Goal: Task Accomplishment & Management: Manage account settings

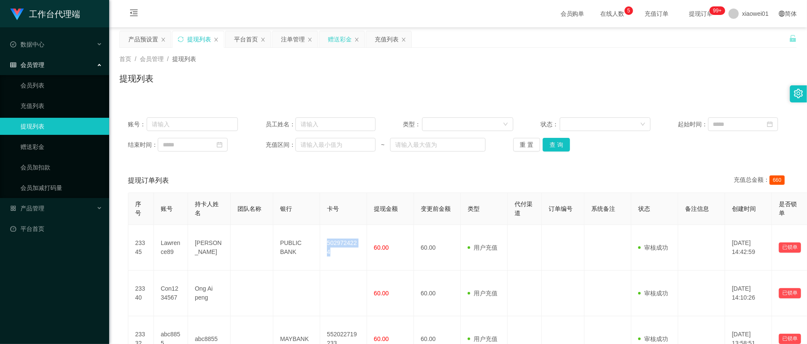
click at [341, 37] on div "赠送彩金" at bounding box center [340, 39] width 24 height 16
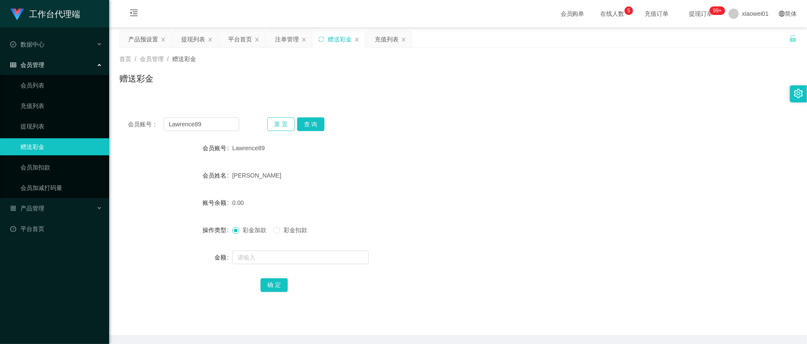
click at [268, 125] on button "重 置" at bounding box center [280, 124] width 27 height 14
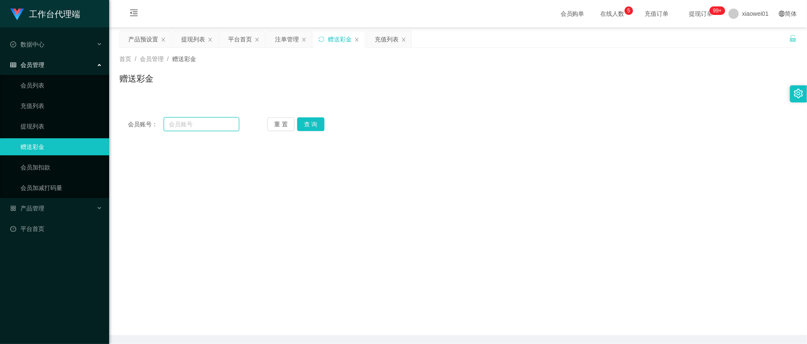
click at [215, 124] on input "text" at bounding box center [201, 124] width 75 height 14
paste input "yongsent"
type input "yongsent"
click at [311, 119] on button "查 询" at bounding box center [310, 124] width 27 height 14
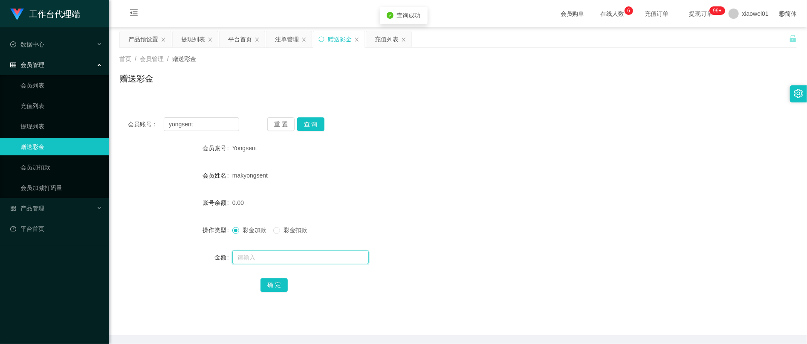
click at [301, 258] on input "text" at bounding box center [300, 257] width 136 height 14
type input "300"
click at [277, 280] on button "确 定" at bounding box center [273, 285] width 27 height 14
click at [477, 181] on div "makyongsent" at bounding box center [429, 175] width 395 height 17
drag, startPoint x: 205, startPoint y: 121, endPoint x: 251, endPoint y: 119, distance: 46.1
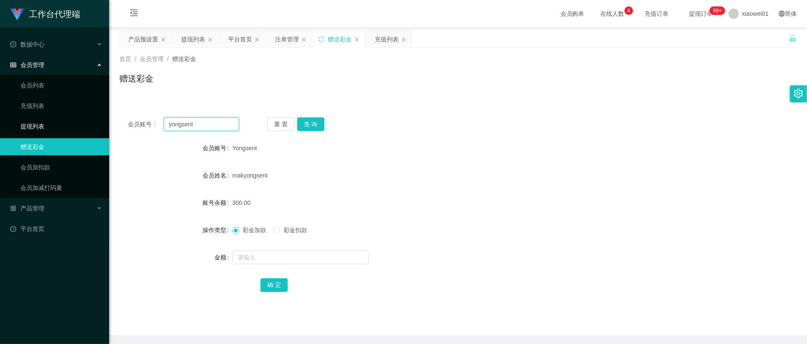
click at [50, 121] on section "工作台代理端 数据中心 会员管理 会员列表 充值列表 提现列表 赠送彩金 会员加扣款 会员加减打码量 产品管理 开奖记录 注单管理 产品列表 即时注单 产品预…" at bounding box center [403, 187] width 807 height 374
paste input "0168625917"
type input "0168625917"
click at [309, 119] on button "查 询" at bounding box center [310, 124] width 27 height 14
click at [284, 264] on div at bounding box center [429, 257] width 395 height 17
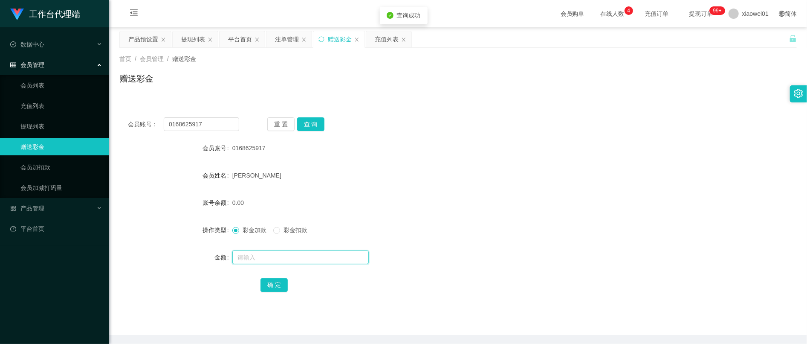
click at [285, 263] on input "text" at bounding box center [300, 257] width 136 height 14
type input "300"
click at [282, 279] on button "确 定" at bounding box center [273, 285] width 27 height 14
click at [486, 165] on form "会员账号 0168625917 会员姓名 [PERSON_NAME] 账号余额 0.00 操作类型 彩金加款 彩金扣款 金额 确 定" at bounding box center [457, 215] width 677 height 153
drag, startPoint x: 211, startPoint y: 128, endPoint x: 77, endPoint y: 124, distance: 134.3
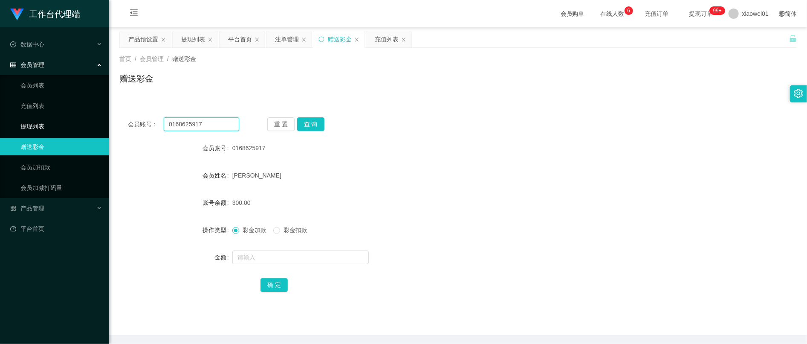
click at [77, 124] on section "工作台代理端 数据中心 会员管理 会员列表 充值列表 提现列表 赠送彩金 会员加扣款 会员加减打码量 产品管理 开奖记录 注单管理 产品列表 即时注单 产品预…" at bounding box center [403, 187] width 807 height 374
paste input "sharon8821"
type input "sharon8821"
click at [321, 127] on button "查 询" at bounding box center [310, 124] width 27 height 14
click at [275, 256] on input "text" at bounding box center [300, 257] width 136 height 14
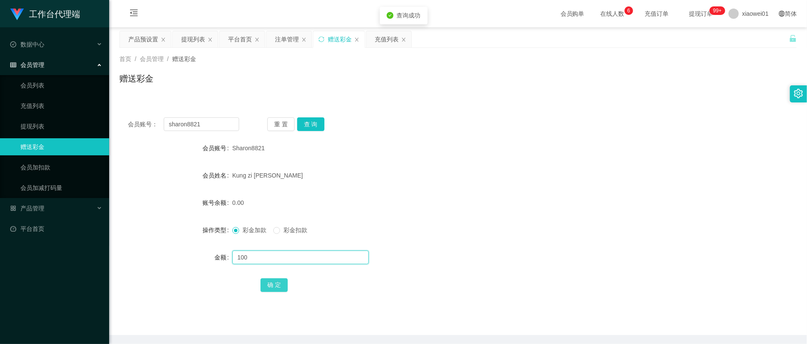
type input "100"
click at [267, 283] on button "确 定" at bounding box center [273, 285] width 27 height 14
drag, startPoint x: 531, startPoint y: 193, endPoint x: 544, endPoint y: 199, distance: 14.9
click at [531, 193] on form "会员账号 Sharon8821 会员姓名 Kung zi [PERSON_NAME] 账号余额 0.00 操作类型 彩金加款 彩金扣款 金额 确 定" at bounding box center [457, 215] width 677 height 153
click at [280, 128] on button "重 置" at bounding box center [280, 124] width 27 height 14
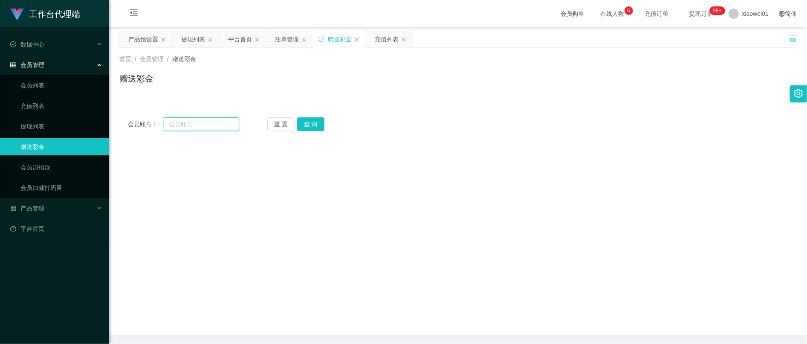
click at [186, 122] on input "text" at bounding box center [201, 124] width 75 height 14
paste input "yap8657"
type input "yap8657"
click at [301, 121] on button "查 询" at bounding box center [310, 124] width 27 height 14
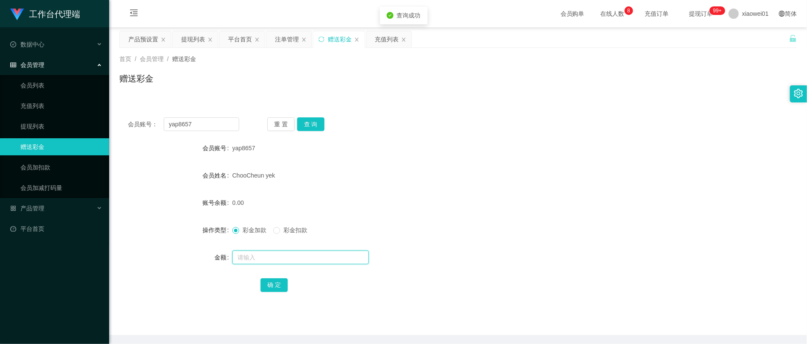
click at [259, 256] on input "text" at bounding box center [300, 257] width 136 height 14
type input "100"
click at [263, 288] on button "确 定" at bounding box center [273, 285] width 27 height 14
click at [437, 205] on div "100.00" at bounding box center [429, 202] width 395 height 17
click at [148, 38] on div "产品预设置" at bounding box center [143, 39] width 30 height 16
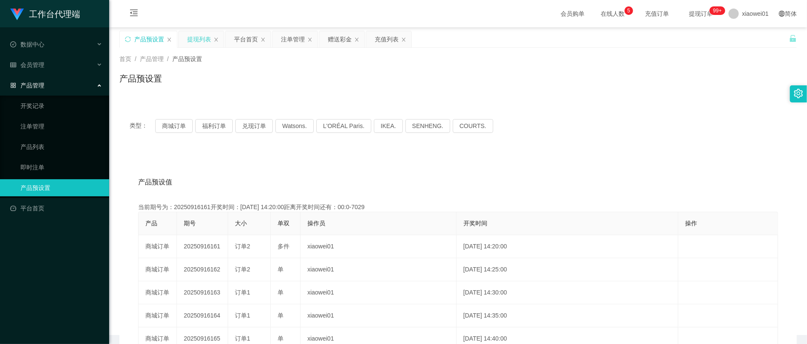
click at [194, 38] on div "提现列表" at bounding box center [199, 39] width 24 height 16
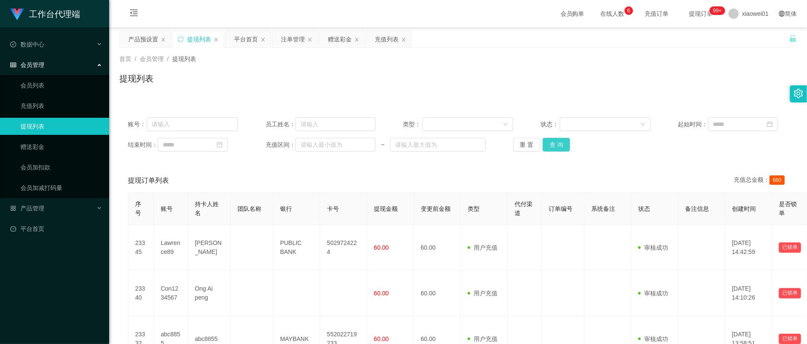
click at [560, 149] on button "查 询" at bounding box center [556, 145] width 27 height 14
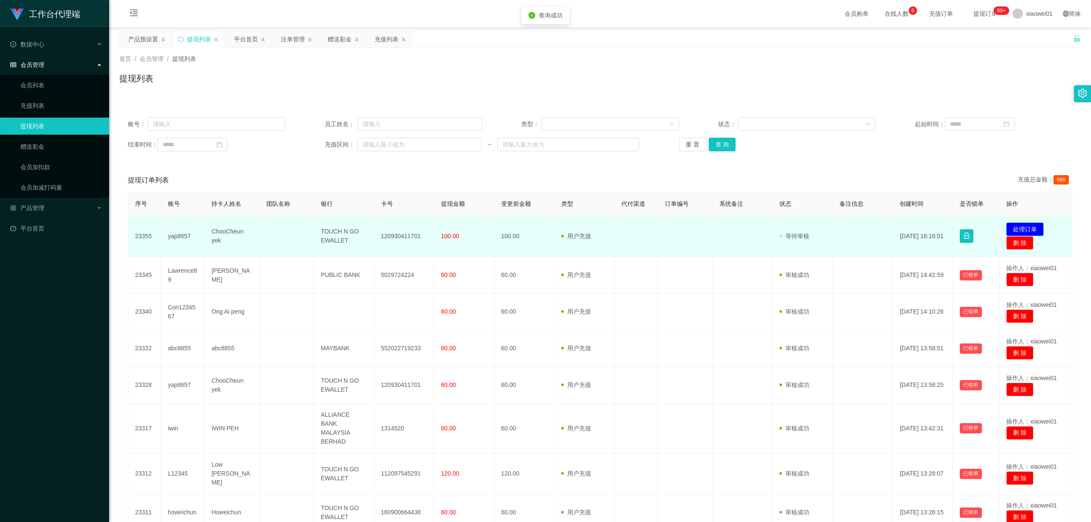
click at [908, 224] on button "处理订单" at bounding box center [1025, 230] width 38 height 14
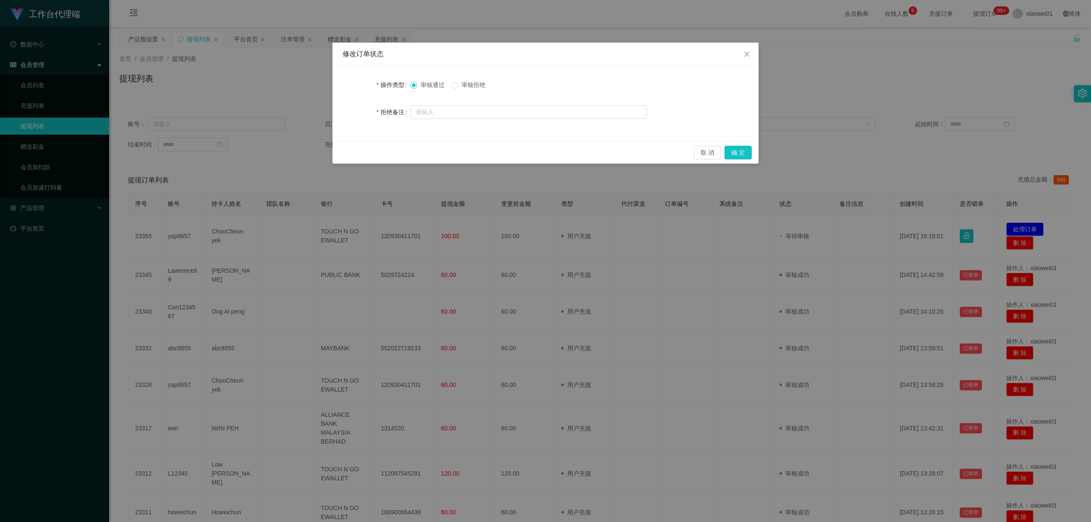
click at [478, 84] on span "审核拒绝" at bounding box center [473, 84] width 31 height 7
click at [747, 152] on button "确 定" at bounding box center [738, 153] width 27 height 14
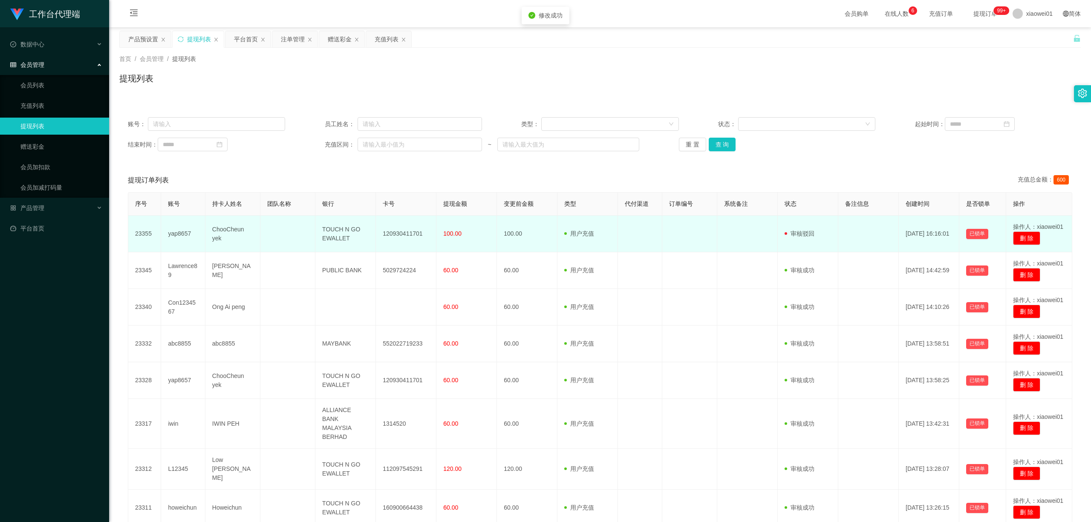
click at [236, 232] on td "ChooCheun yek" at bounding box center [232, 234] width 55 height 37
click at [169, 229] on td "yap8657" at bounding box center [183, 234] width 44 height 37
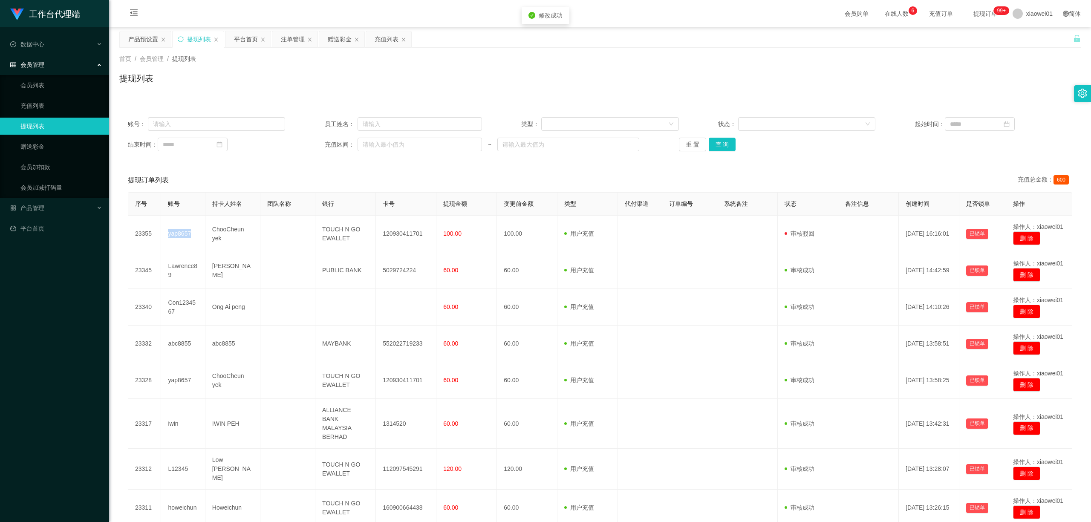
copy td "yap8657"
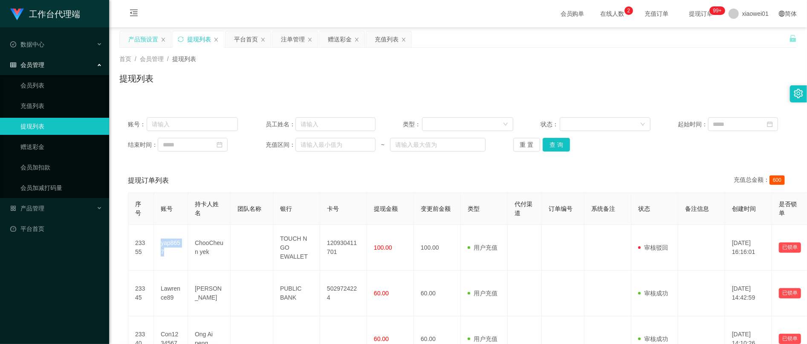
click at [149, 36] on div "产品预设置" at bounding box center [143, 39] width 30 height 16
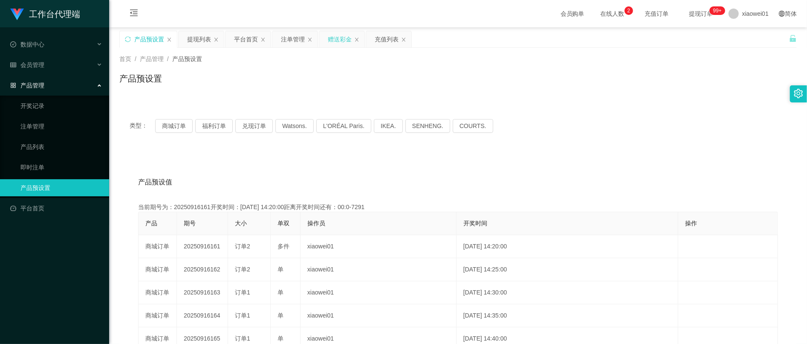
click at [338, 43] on div "赠送彩金" at bounding box center [340, 39] width 24 height 16
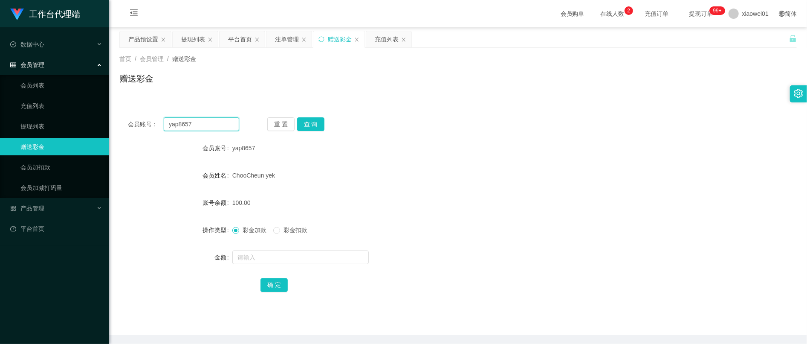
drag, startPoint x: 222, startPoint y: 124, endPoint x: 125, endPoint y: 116, distance: 97.1
click at [87, 115] on section "工作台代理端 数据中心 会员管理 会员列表 充值列表 提现列表 赠送彩金 会员加扣款 会员加减打码量 产品管理 开奖记录 注单管理 产品列表 即时注单 产品预…" at bounding box center [403, 187] width 807 height 374
paste input "Lawrence89"
type input "Lawrence89"
click at [316, 125] on button "查 询" at bounding box center [310, 124] width 27 height 14
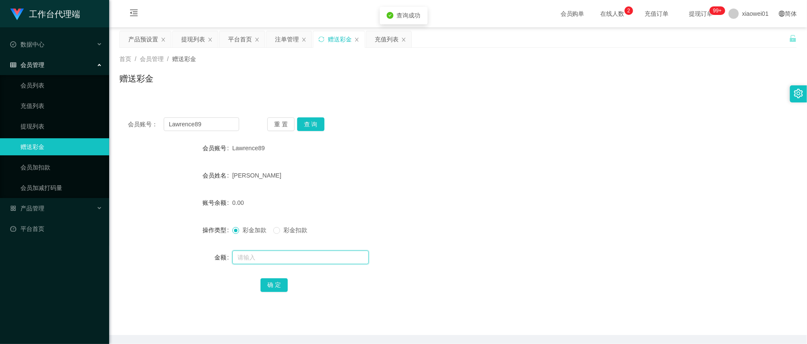
click at [290, 260] on input "text" at bounding box center [300, 257] width 136 height 14
type input "200"
click at [271, 283] on button "确 定" at bounding box center [273, 285] width 27 height 14
click at [441, 194] on div "0.00" at bounding box center [429, 202] width 395 height 17
drag, startPoint x: 211, startPoint y: 121, endPoint x: 71, endPoint y: 113, distance: 140.9
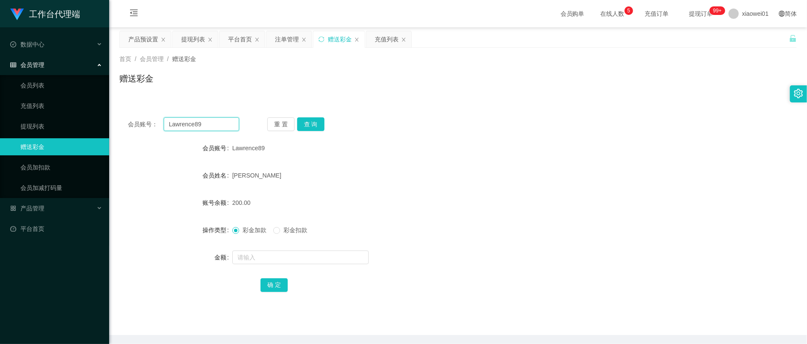
click at [70, 114] on section "工作台代理端 数据中心 会员管理 会员列表 充值列表 提现列表 赠送彩金 会员加扣款 会员加减打码量 产品管理 开奖记录 注单管理 产品列表 即时注单 产品预…" at bounding box center [403, 187] width 807 height 374
paste input "abc8855"
type input "abc8855"
click at [309, 119] on button "查 询" at bounding box center [310, 124] width 27 height 14
click at [280, 256] on input "text" at bounding box center [300, 257] width 136 height 14
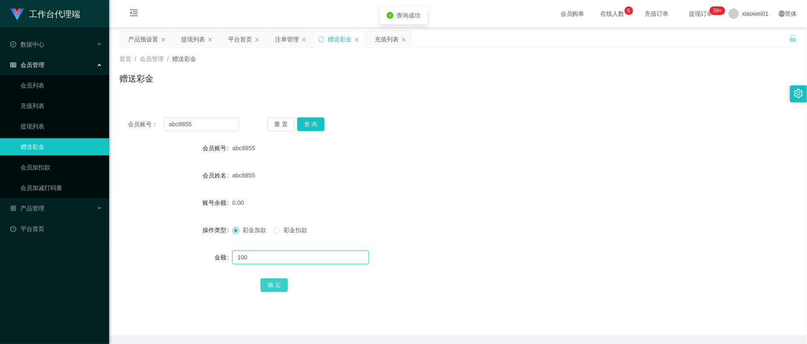
type input "100"
click at [282, 283] on button "确 定" at bounding box center [273, 285] width 27 height 14
click at [431, 198] on div "100.00" at bounding box center [429, 202] width 395 height 17
drag, startPoint x: 176, startPoint y: 123, endPoint x: 132, endPoint y: 120, distance: 44.0
click at [96, 118] on section "工作台代理端 数据中心 会员管理 会员列表 充值列表 提现列表 赠送彩金 会员加扣款 会员加减打码量 产品管理 开奖记录 注单管理 产品列表 即时注单 产品预…" at bounding box center [403, 187] width 807 height 374
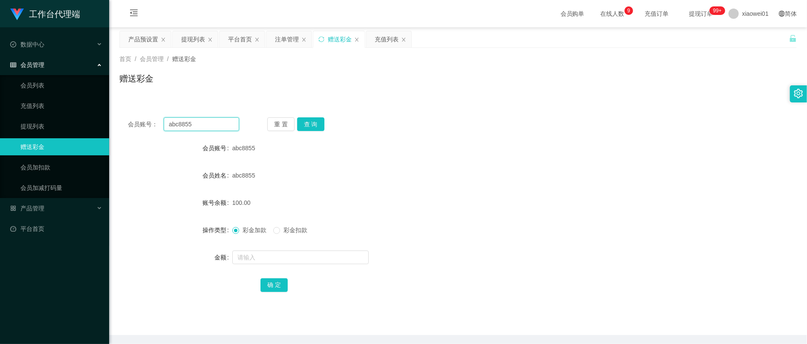
paste input "iwin"
type input "iwin"
click at [314, 128] on button "查 询" at bounding box center [310, 124] width 27 height 14
click at [265, 256] on input "text" at bounding box center [300, 257] width 136 height 14
type input "100"
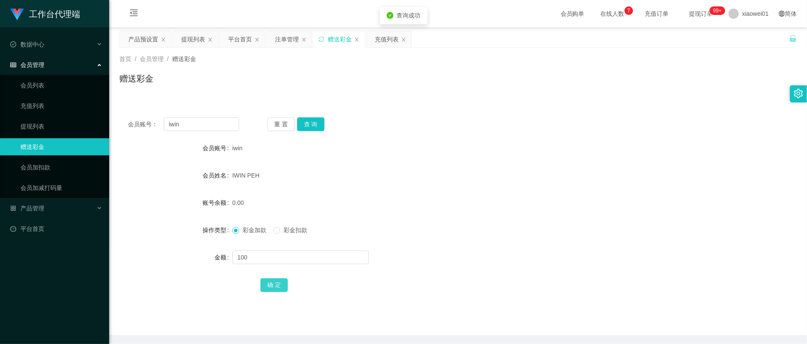
click at [275, 280] on button "确 定" at bounding box center [273, 285] width 27 height 14
click at [478, 182] on div "IWIN PEH" at bounding box center [429, 175] width 395 height 17
drag, startPoint x: 202, startPoint y: 124, endPoint x: 87, endPoint y: 116, distance: 115.0
click at [87, 116] on section "工作台代理端 数据中心 会员管理 会员列表 充值列表 提现列表 赠送彩金 会员加扣款 会员加减打码量 产品管理 开奖记录 注单管理 产品列表 即时注单 产品预…" at bounding box center [403, 187] width 807 height 374
paste input "howeichu"
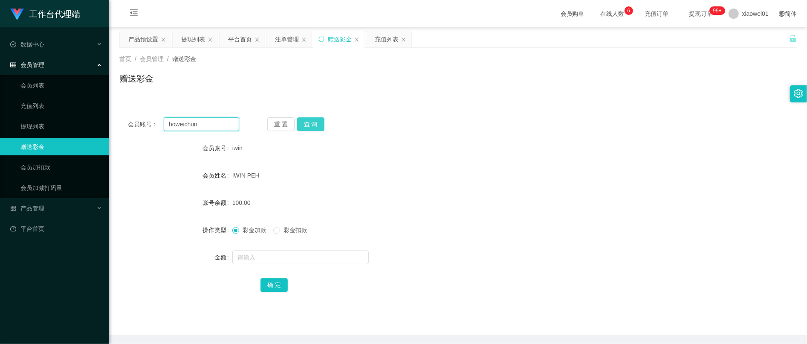
type input "howeichun"
click at [318, 126] on button "查 询" at bounding box center [310, 124] width 27 height 14
click at [259, 260] on input "text" at bounding box center [300, 257] width 136 height 14
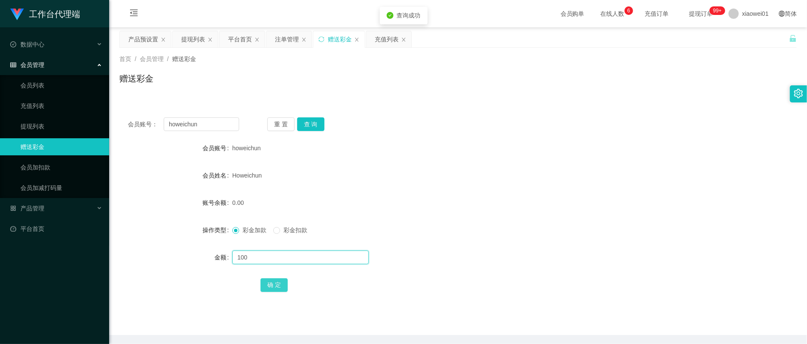
type input "100"
click at [277, 279] on button "确 定" at bounding box center [273, 285] width 27 height 14
click at [461, 179] on div "Howeichun" at bounding box center [429, 175] width 395 height 17
drag, startPoint x: 190, startPoint y: 125, endPoint x: 209, endPoint y: 123, distance: 19.3
click at [98, 118] on section "工作台代理端 数据中心 会员管理 会员列表 充值列表 提现列表 赠送彩金 会员加扣款 会员加减打码量 产品管理 开奖记录 注单管理 产品列表 即时注单 产品预…" at bounding box center [403, 187] width 807 height 374
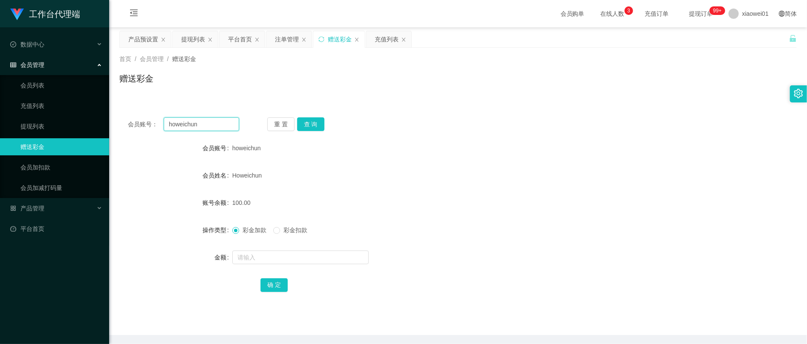
paste input "Lawrence89"
click at [315, 129] on button "查 询" at bounding box center [310, 124] width 27 height 14
click at [297, 251] on input "text" at bounding box center [300, 257] width 136 height 14
drag, startPoint x: 209, startPoint y: 121, endPoint x: 95, endPoint y: 107, distance: 114.3
click at [77, 107] on section "工作台代理端 数据中心 会员管理 会员列表 充值列表 提现列表 赠送彩金 会员加扣款 会员加减打码量 产品管理 开奖记录 注单管理 产品列表 即时注单 产品预…" at bounding box center [403, 187] width 807 height 374
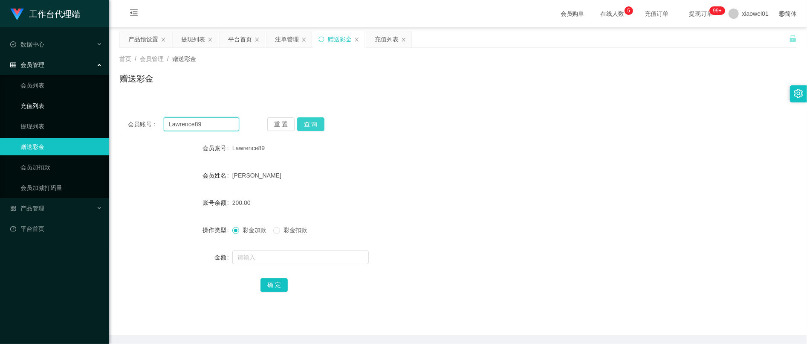
paste input "con1234567"
type input "con1234567"
click at [321, 127] on button "查 询" at bounding box center [310, 124] width 27 height 14
click at [292, 272] on form "会员账号 Con1234567 会员姓名 Ong Ai peng 账号余额 0.00 操作类型 彩金加款 彩金扣款 金额 确 定" at bounding box center [457, 215] width 677 height 153
click at [301, 265] on div at bounding box center [429, 257] width 395 height 17
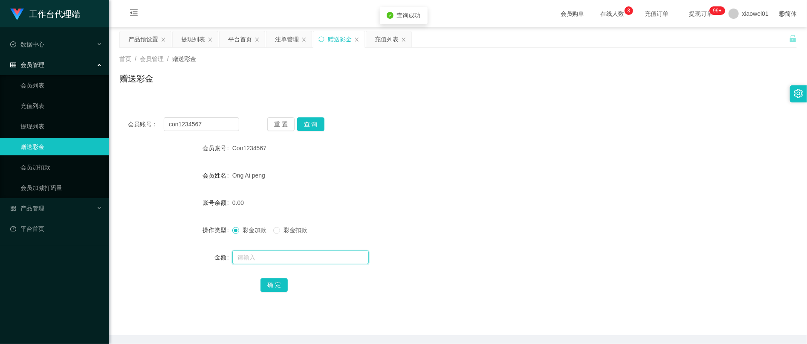
click at [326, 257] on input "text" at bounding box center [300, 257] width 136 height 14
type input "300"
click at [280, 283] on button "确 定" at bounding box center [273, 285] width 27 height 14
click at [458, 199] on div "300.00" at bounding box center [429, 202] width 395 height 17
drag, startPoint x: 227, startPoint y: 123, endPoint x: 152, endPoint y: 109, distance: 76.3
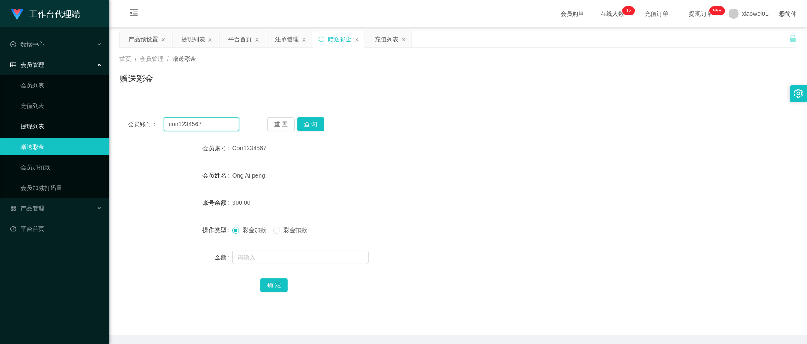
click at [55, 113] on section "工作台代理端 数据中心 会员管理 会员列表 充值列表 提现列表 赠送彩金 会员加扣款 会员加减打码量 产品管理 开奖记录 注单管理 产品列表 即时注单 产品预…" at bounding box center [403, 187] width 807 height 374
paste input "yap865"
type input "yap8657"
click at [306, 123] on button "查 询" at bounding box center [310, 124] width 27 height 14
click at [280, 258] on input "text" at bounding box center [300, 257] width 136 height 14
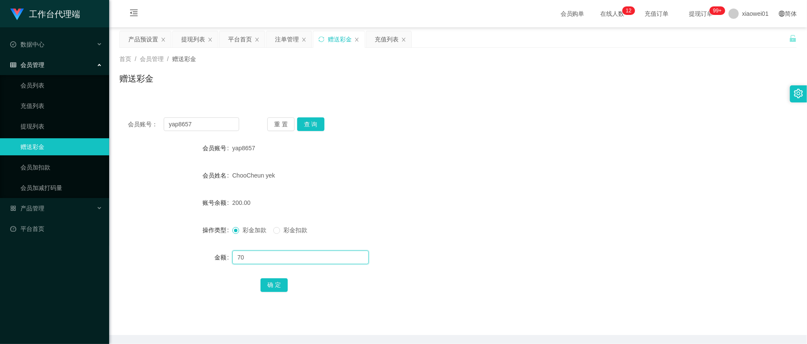
type input "70"
click at [289, 233] on span "彩金扣款" at bounding box center [295, 229] width 31 height 7
click at [265, 289] on button "确 定" at bounding box center [273, 285] width 27 height 14
click at [497, 211] on form "会员账号 yap8657 会员姓名 [PERSON_NAME] yek 账号余额 200.00 操作类型 彩金加款 彩金扣款 金额 70 确 定" at bounding box center [457, 215] width 677 height 153
click at [321, 127] on button "查 询" at bounding box center [310, 124] width 27 height 14
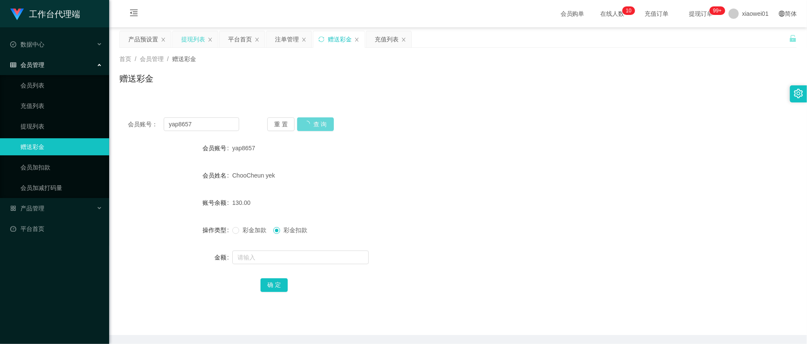
click at [199, 36] on div "提现列表" at bounding box center [193, 39] width 24 height 16
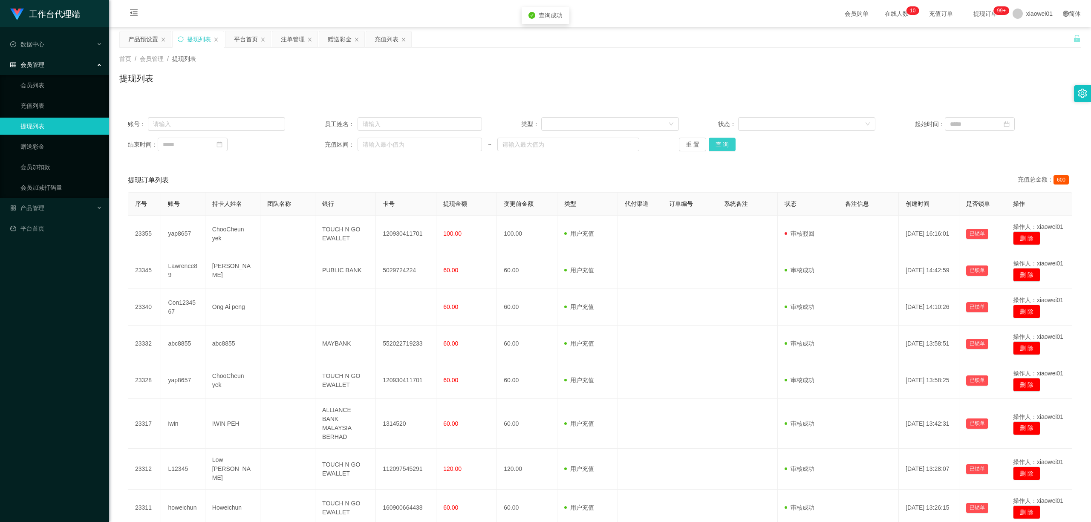
click at [716, 146] on button "查 询" at bounding box center [722, 145] width 27 height 14
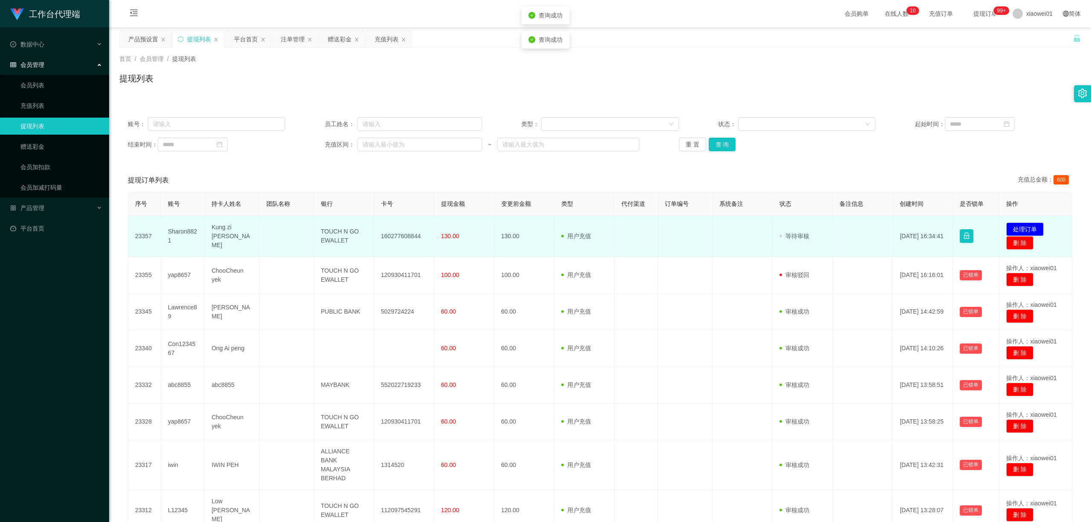
click at [388, 234] on td "160277608844" at bounding box center [404, 236] width 60 height 41
copy td "160277608844"
click at [908, 227] on button "处理订单" at bounding box center [1025, 230] width 38 height 14
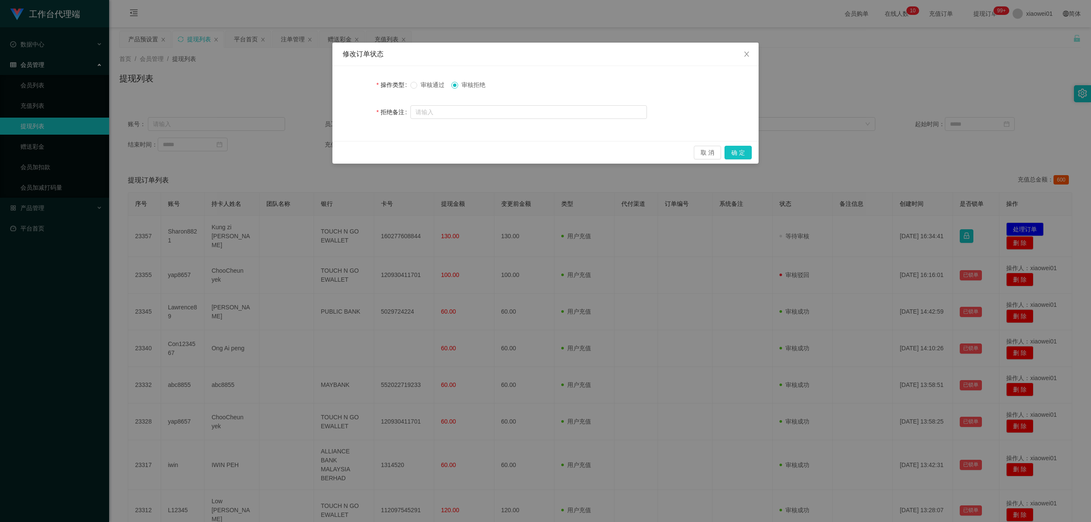
click at [428, 84] on span "审核通过" at bounding box center [432, 84] width 31 height 7
click at [743, 149] on button "确 定" at bounding box center [738, 153] width 27 height 14
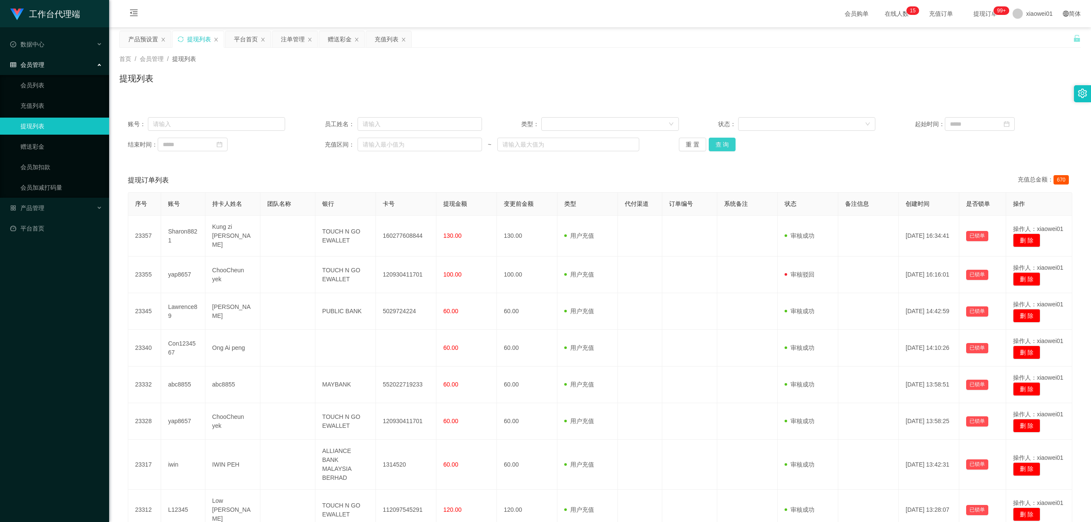
click at [716, 144] on button "查 询" at bounding box center [722, 145] width 27 height 14
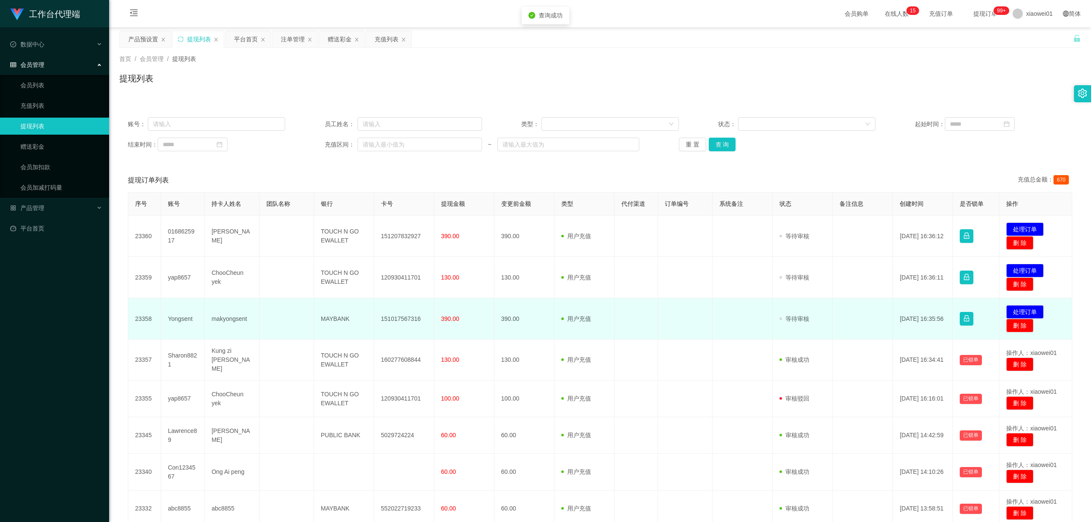
click at [403, 319] on td "151017567316" at bounding box center [404, 318] width 60 height 41
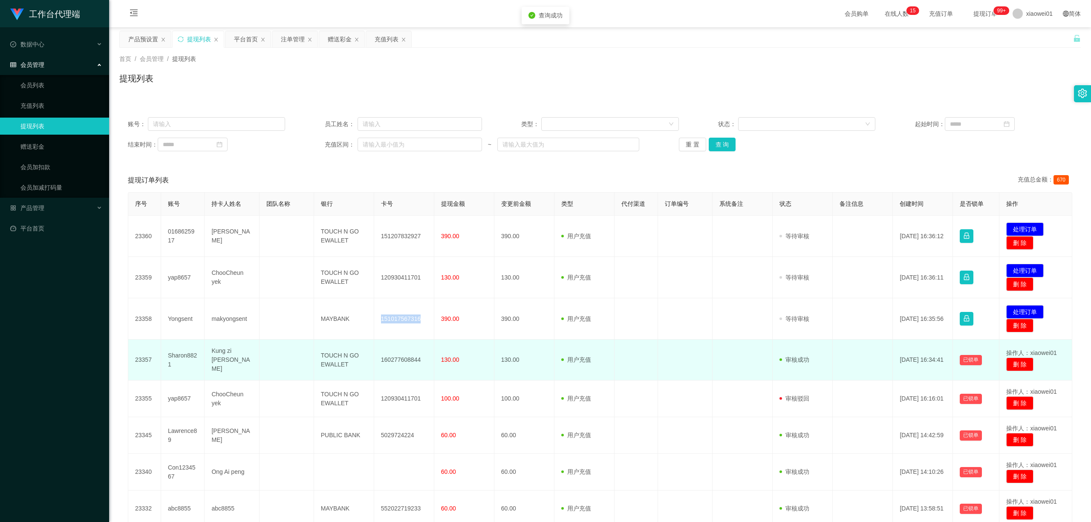
copy td "151017567316"
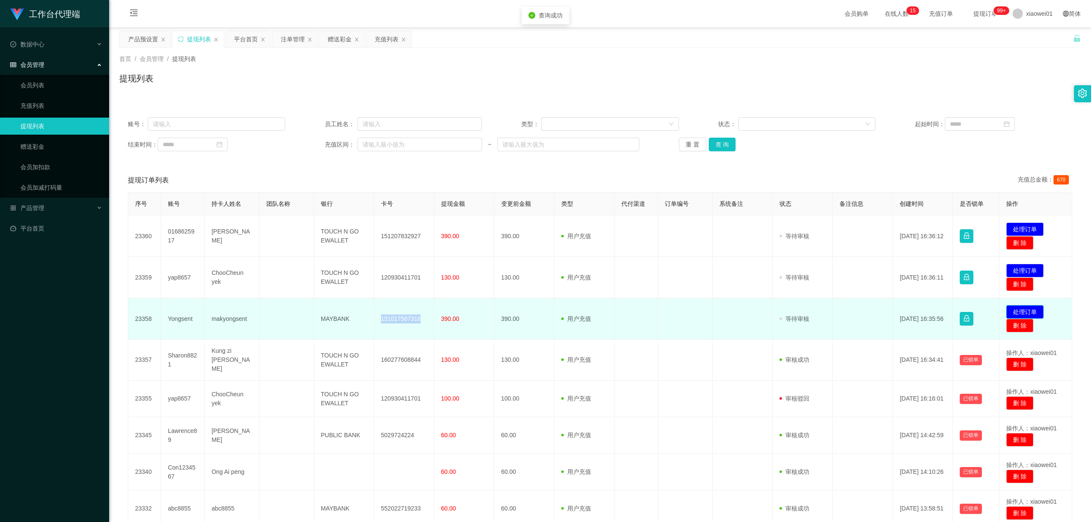
click at [908, 307] on button "处理订单" at bounding box center [1025, 312] width 38 height 14
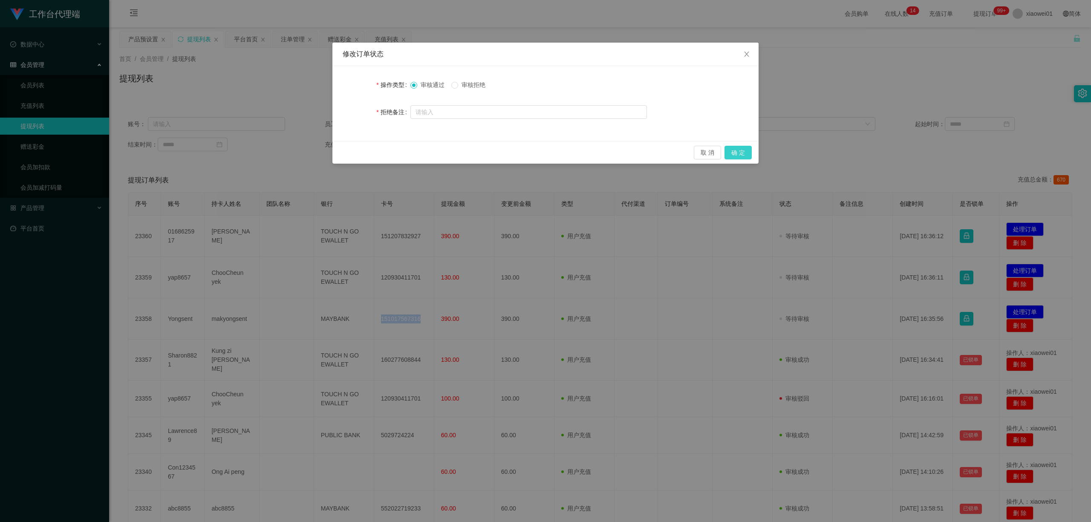
click at [742, 147] on button "确 定" at bounding box center [738, 153] width 27 height 14
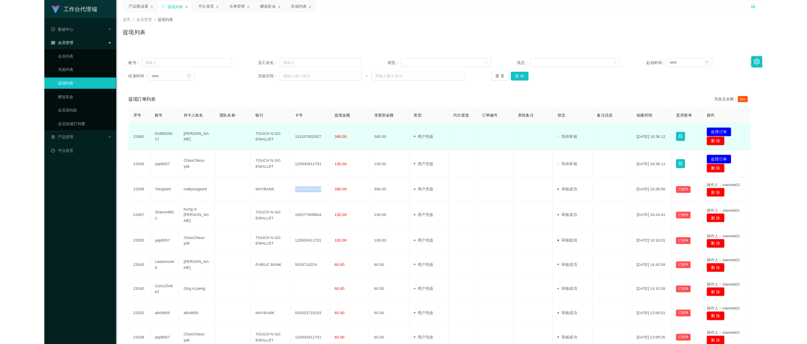
scroll to position [29, 0]
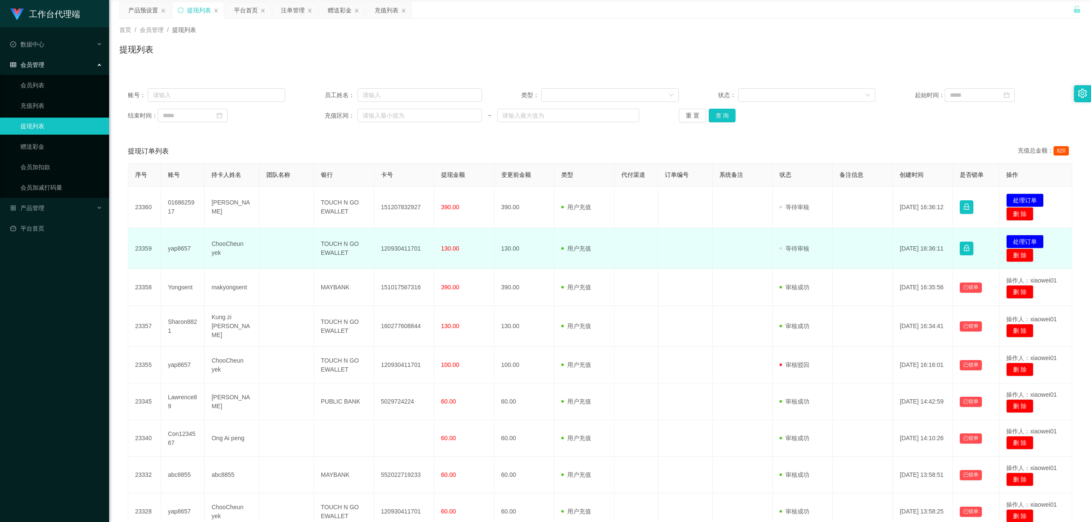
click at [402, 253] on td "120930411701" at bounding box center [404, 248] width 60 height 41
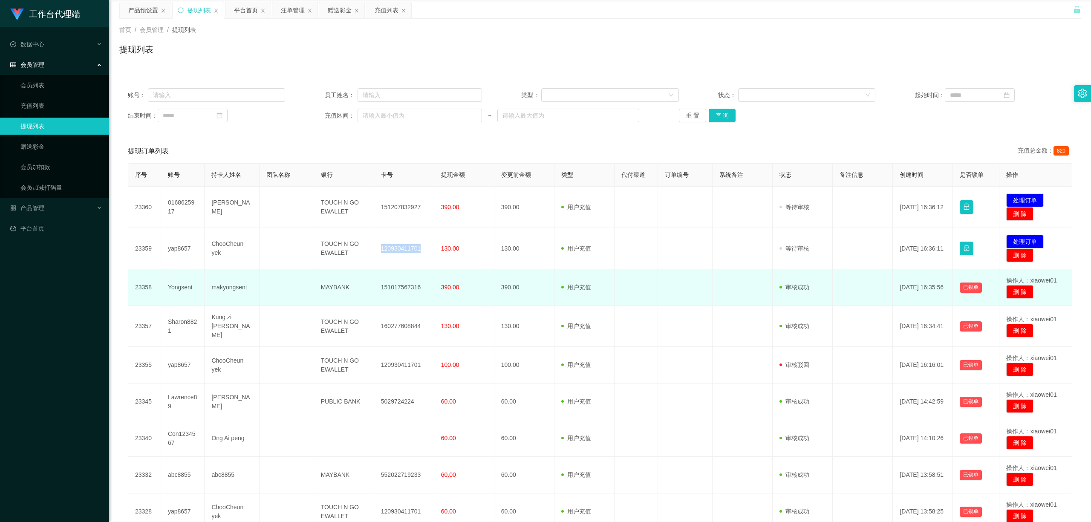
copy td "120930411701"
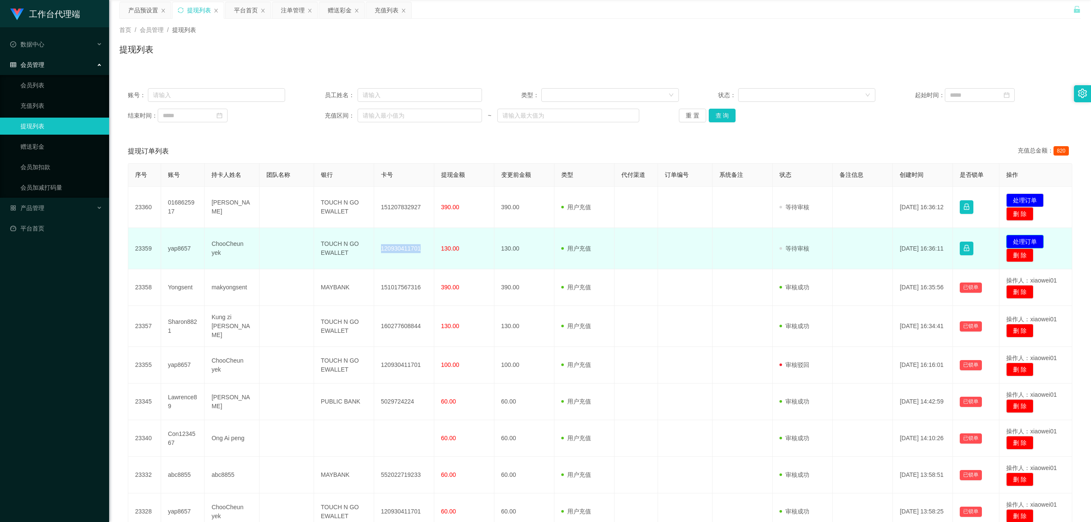
click at [908, 236] on button "处理订单" at bounding box center [1025, 242] width 38 height 14
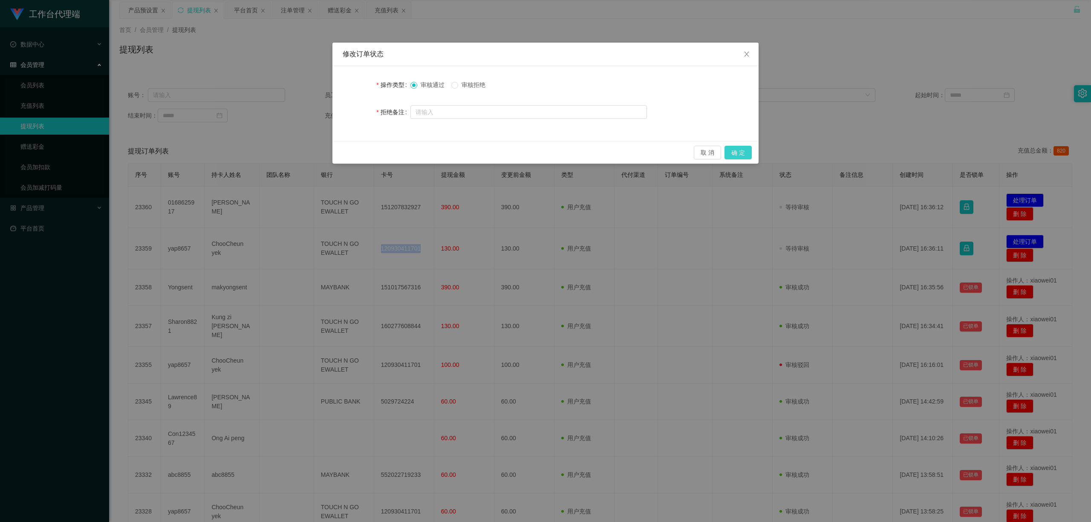
click at [751, 150] on button "确 定" at bounding box center [738, 153] width 27 height 14
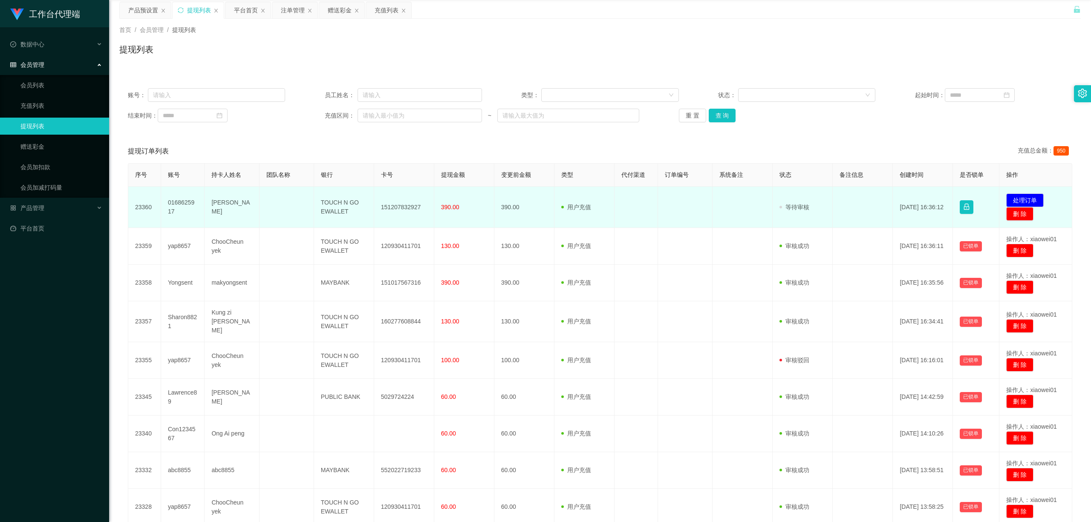
click at [412, 208] on td "151207832927" at bounding box center [404, 207] width 60 height 41
copy td "151207832927"
click at [908, 198] on button "处理订单" at bounding box center [1025, 201] width 38 height 14
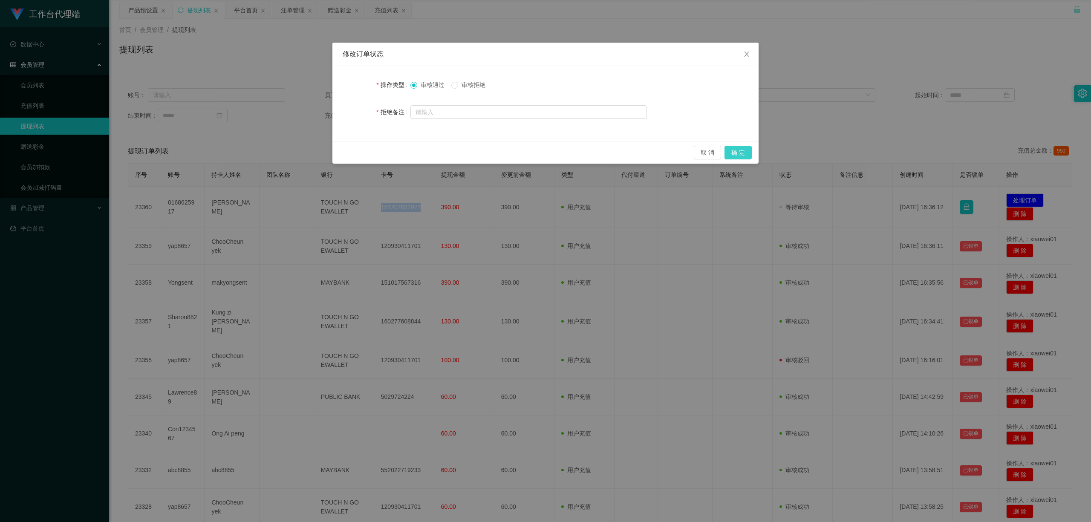
click at [743, 149] on button "确 定" at bounding box center [738, 153] width 27 height 14
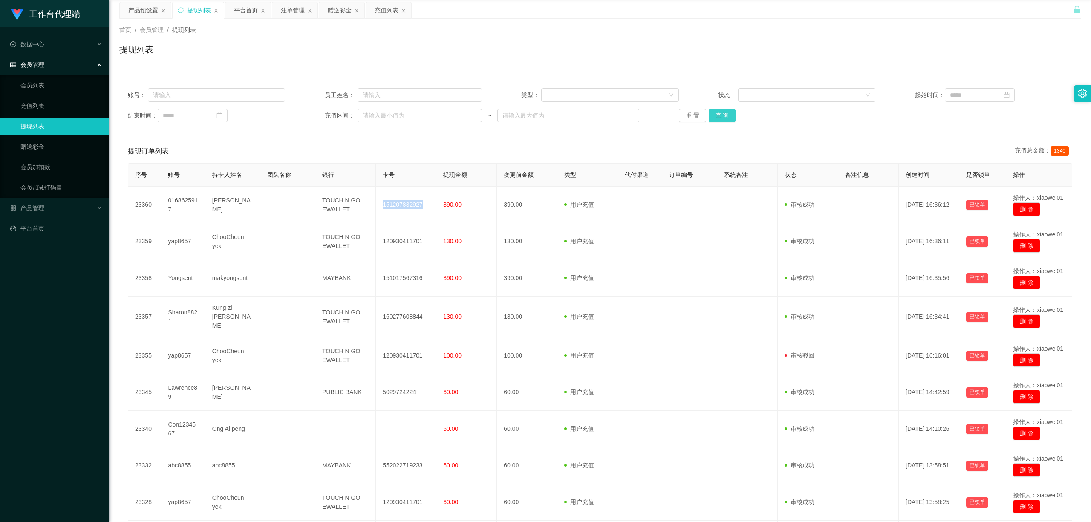
click at [720, 115] on button "查 询" at bounding box center [722, 116] width 27 height 14
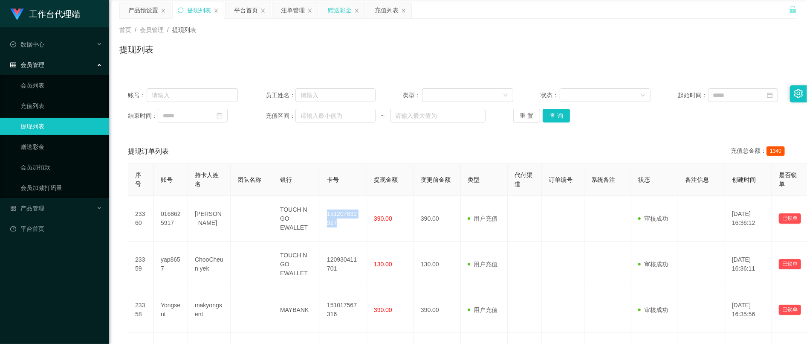
click at [340, 11] on div "赠送彩金" at bounding box center [340, 10] width 24 height 16
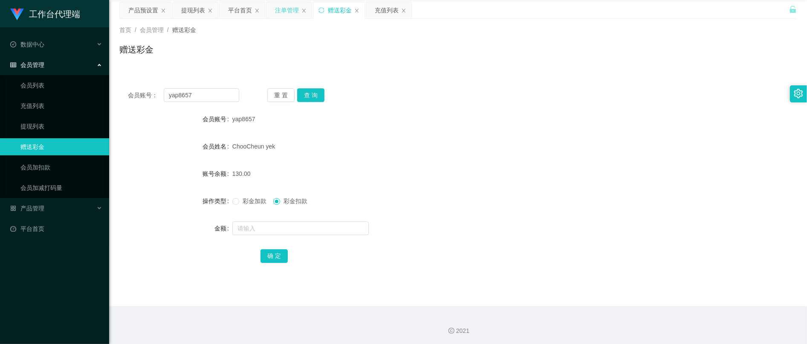
click at [280, 14] on div "注单管理" at bounding box center [287, 10] width 24 height 16
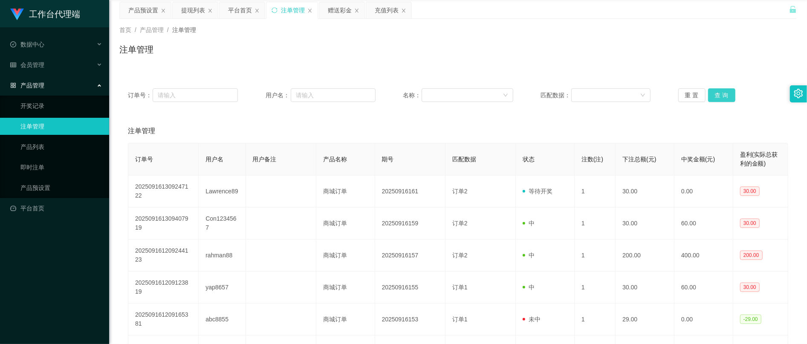
click at [711, 96] on button "查 询" at bounding box center [721, 95] width 27 height 14
click at [713, 91] on button "查 询" at bounding box center [721, 95] width 27 height 14
click at [234, 8] on div "平台首页" at bounding box center [240, 10] width 24 height 16
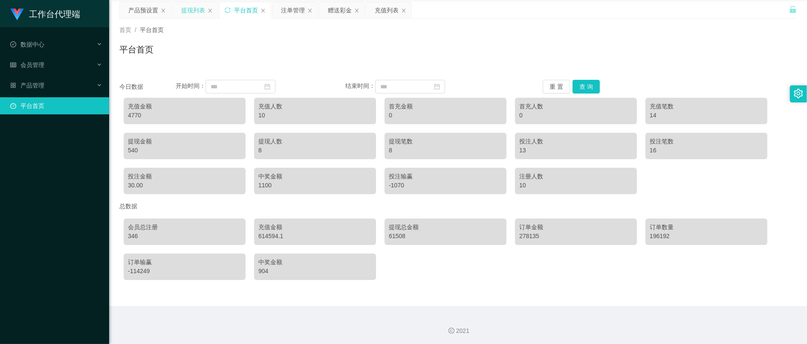
click at [193, 5] on div "提现列表" at bounding box center [193, 10] width 24 height 16
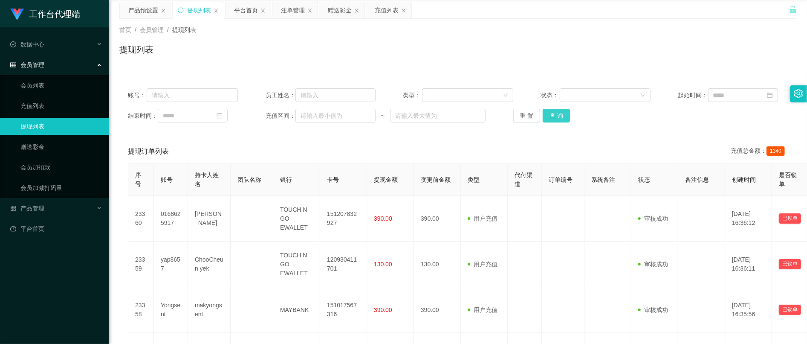
click at [545, 113] on button "查 询" at bounding box center [556, 116] width 27 height 14
click at [546, 116] on button "查 询" at bounding box center [556, 116] width 27 height 14
click at [552, 122] on div "结束时间： 充值区间： ~ 重 置 查 询" at bounding box center [458, 116] width 660 height 14
click at [552, 122] on button "查 询" at bounding box center [556, 116] width 27 height 14
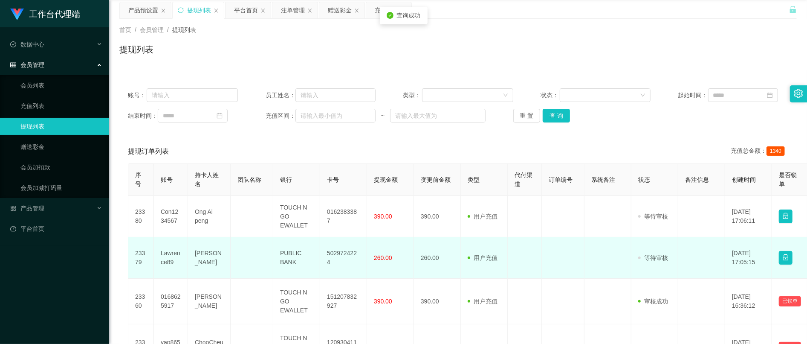
click at [340, 258] on td "5029724224" at bounding box center [343, 257] width 47 height 41
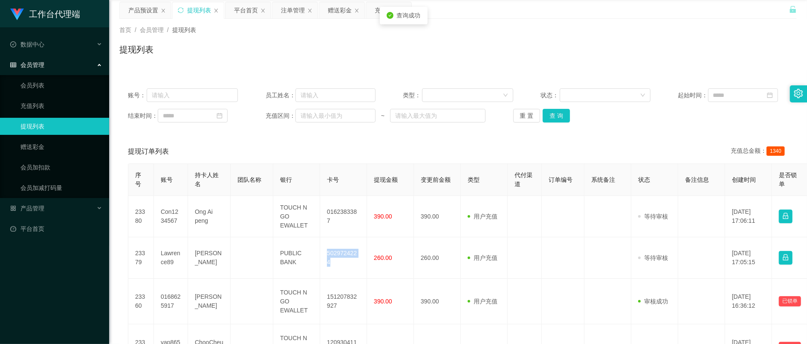
copy td "5029724224"
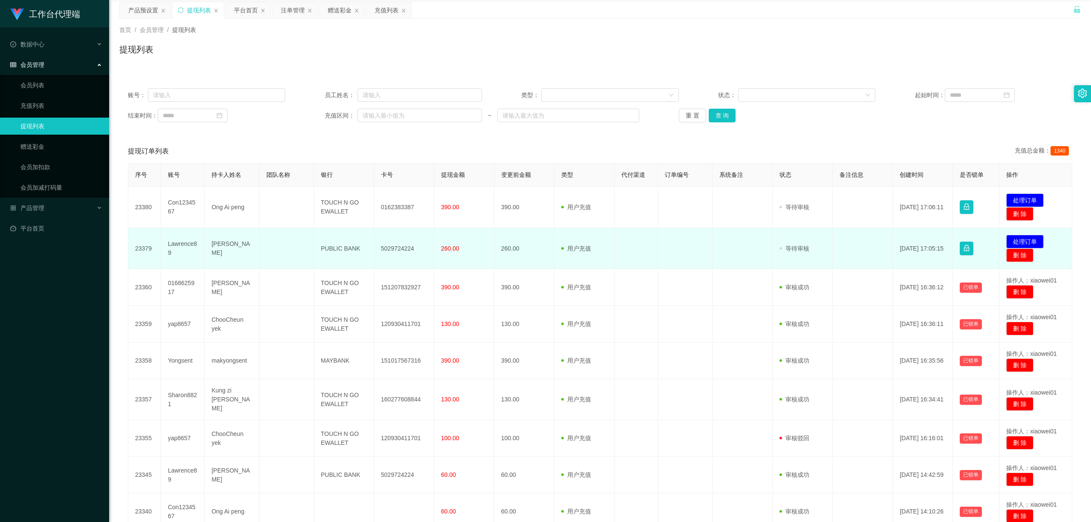
click at [908, 234] on td "发起代付 处理订单 删 除" at bounding box center [1036, 248] width 73 height 41
click at [908, 236] on button "处理订单" at bounding box center [1025, 242] width 38 height 14
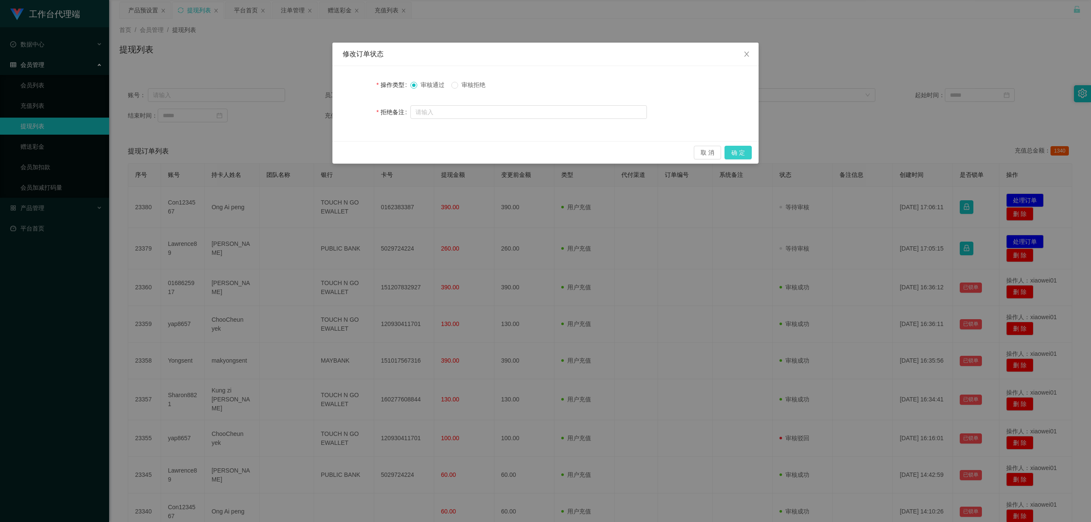
click at [749, 153] on button "确 定" at bounding box center [738, 153] width 27 height 14
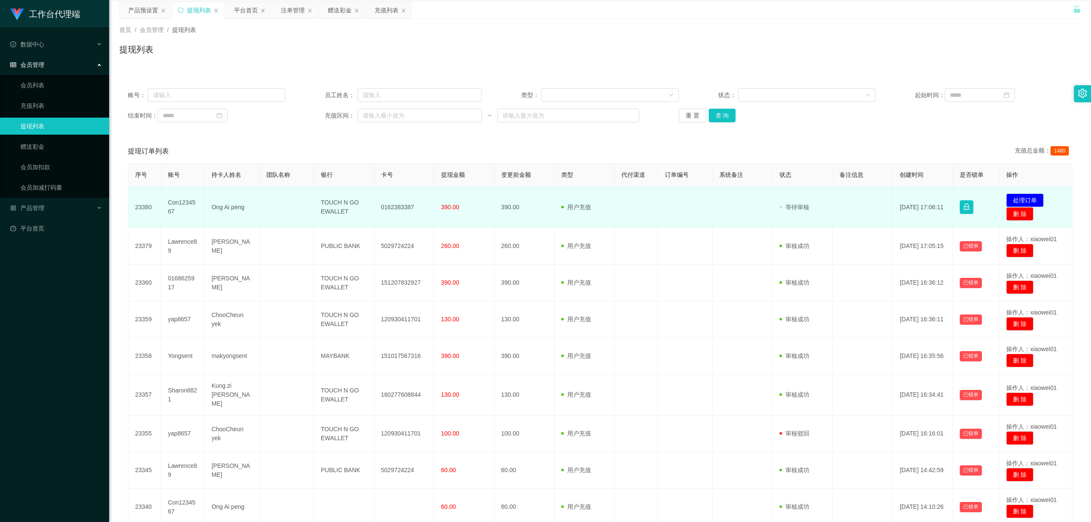
click at [379, 210] on td "0162383387" at bounding box center [404, 207] width 60 height 41
copy td "0162383387"
click at [908, 197] on button "处理订单" at bounding box center [1025, 201] width 38 height 14
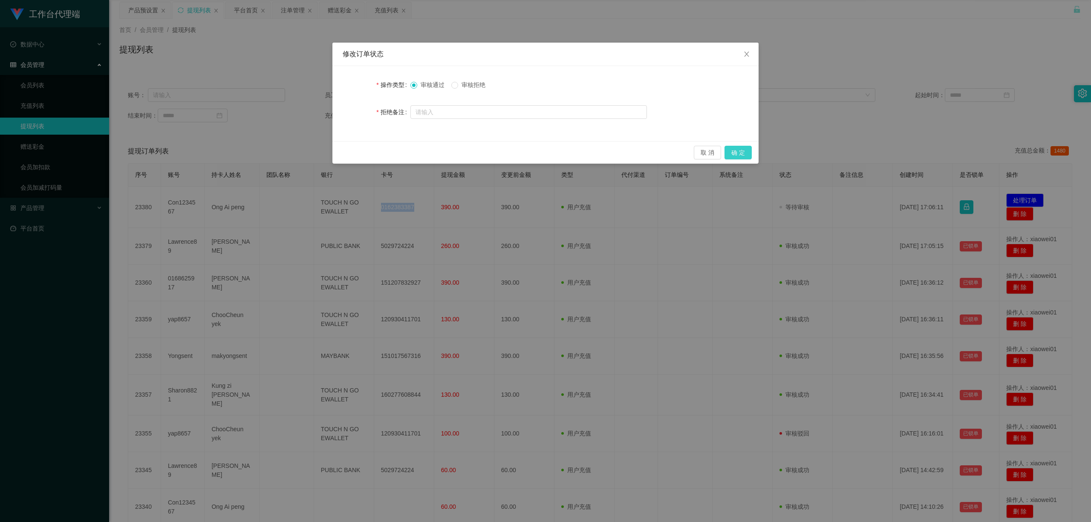
click at [740, 154] on button "确 定" at bounding box center [738, 153] width 27 height 14
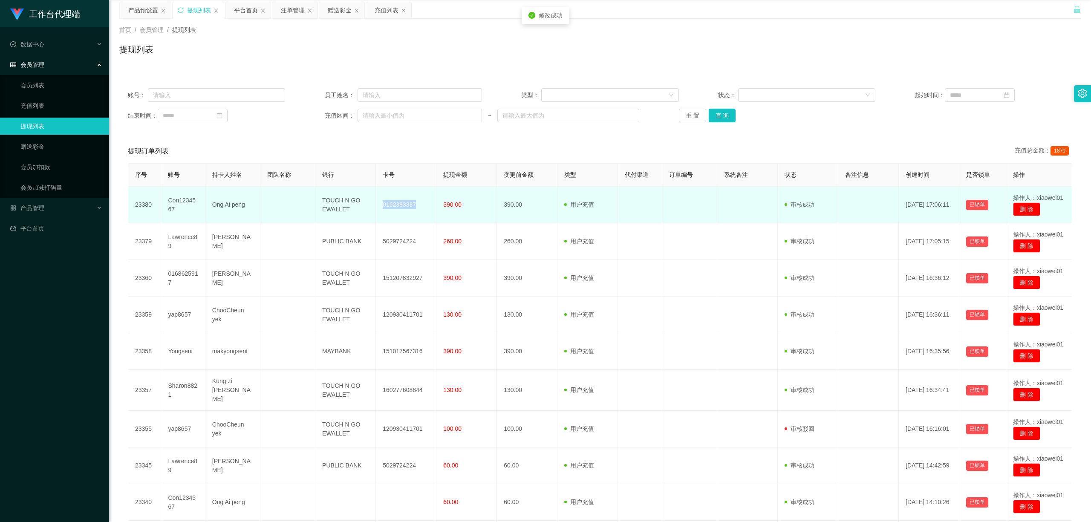
click at [397, 207] on td "0162383387" at bounding box center [406, 205] width 61 height 37
click at [178, 200] on td "Con1234567" at bounding box center [183, 205] width 44 height 37
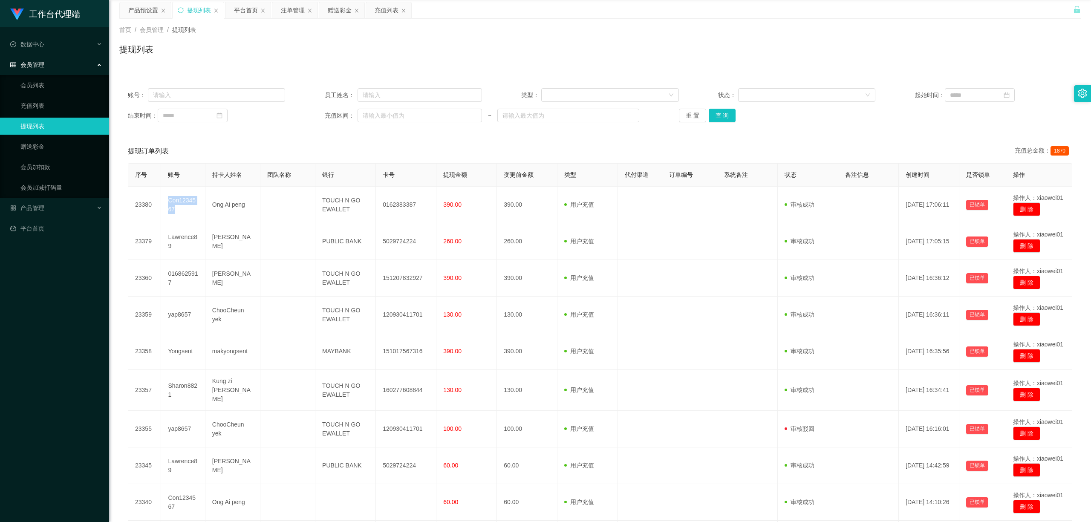
copy td "Con1234567"
click at [720, 117] on button "查 询" at bounding box center [722, 116] width 27 height 14
click at [721, 117] on button "查 询" at bounding box center [722, 116] width 27 height 14
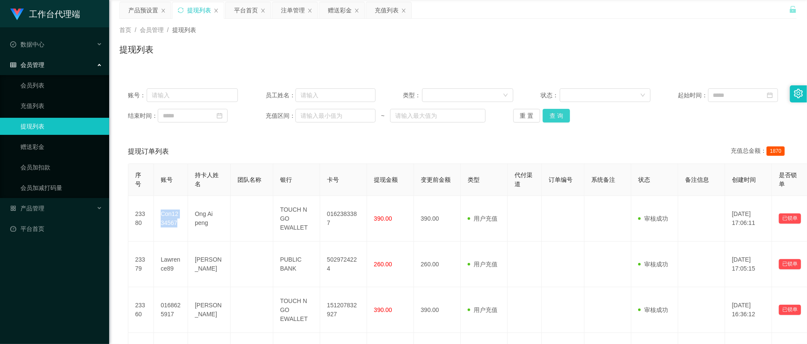
click at [556, 122] on button "查 询" at bounding box center [556, 116] width 27 height 14
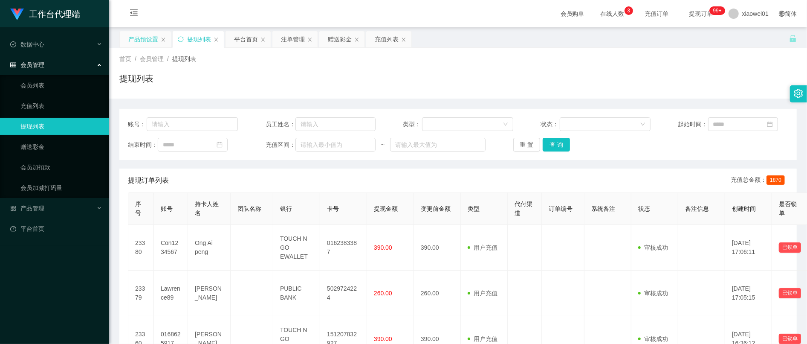
click at [153, 43] on div "产品预设置" at bounding box center [143, 39] width 30 height 16
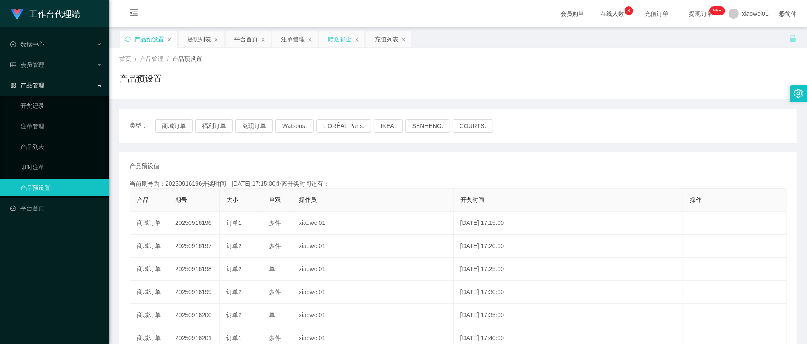
click at [342, 38] on div "赠送彩金" at bounding box center [340, 39] width 24 height 16
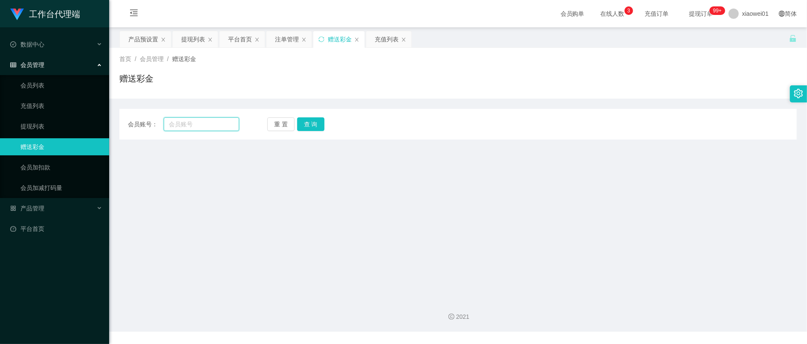
click at [214, 123] on input "text" at bounding box center [201, 124] width 75 height 14
type input "v"
paste input "howeichun"
type input "howeichun"
click at [307, 121] on button "查 询" at bounding box center [310, 124] width 27 height 14
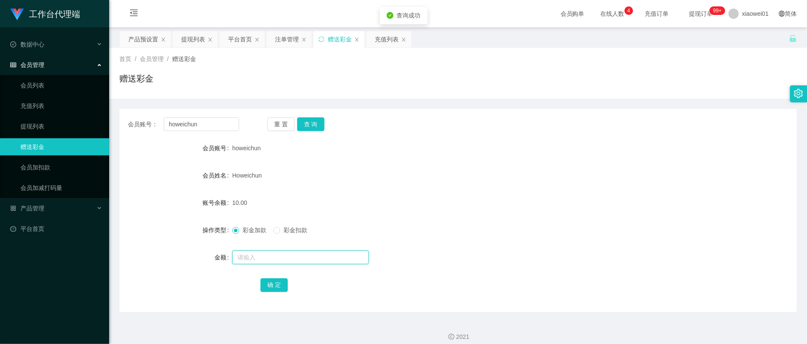
click at [272, 258] on input "text" at bounding box center [300, 257] width 136 height 14
type input "120"
click at [276, 280] on button "确 定" at bounding box center [273, 285] width 27 height 14
click at [512, 191] on form "会员账号 howeichun 会员姓名 Howeichun 账号余额 130.00 操作类型 彩金加款 彩金扣款 金额 确 定" at bounding box center [457, 215] width 677 height 153
click at [316, 124] on button "查 询" at bounding box center [310, 124] width 27 height 14
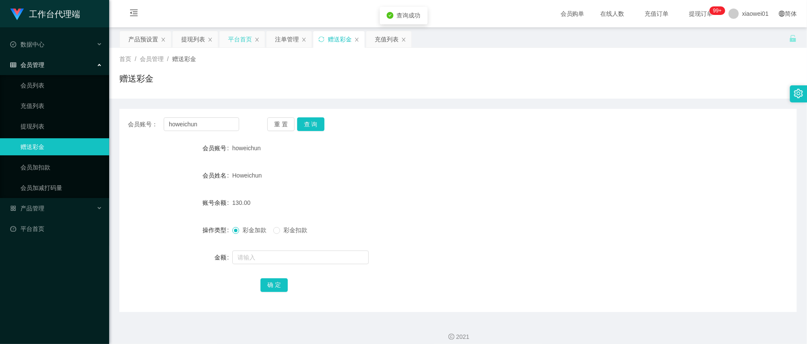
click at [231, 40] on div "平台首页" at bounding box center [240, 39] width 24 height 16
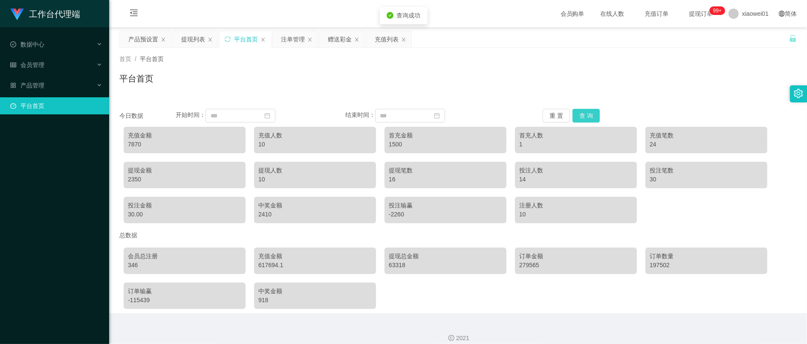
click at [578, 116] on button "查 询" at bounding box center [585, 116] width 27 height 14
click at [191, 41] on div "提现列表" at bounding box center [193, 39] width 24 height 16
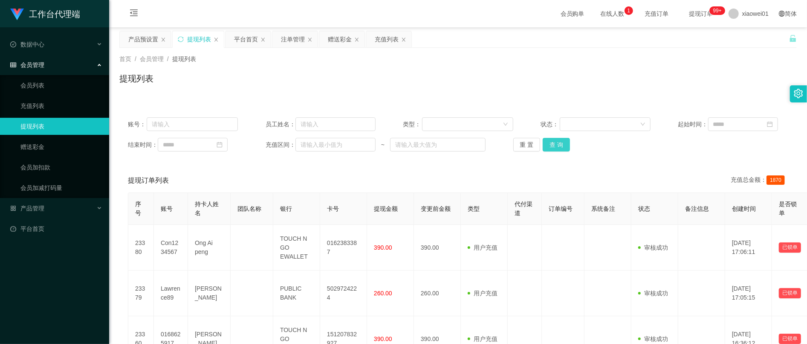
click at [563, 150] on button "查 询" at bounding box center [556, 145] width 27 height 14
click at [557, 149] on button "查 询" at bounding box center [556, 145] width 27 height 14
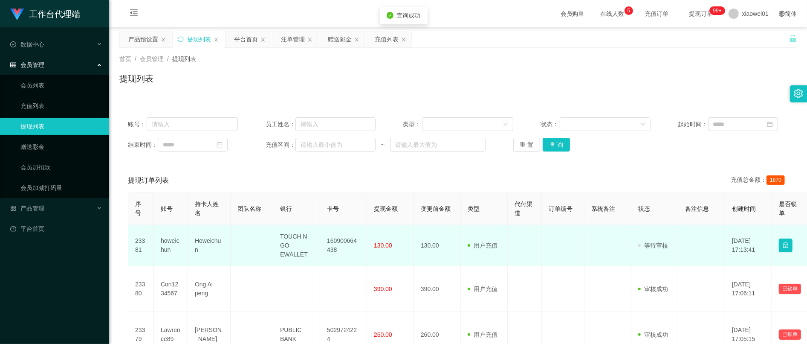
click at [349, 247] on td "160900664438" at bounding box center [343, 245] width 47 height 41
click at [348, 247] on td "160900664438" at bounding box center [343, 245] width 47 height 41
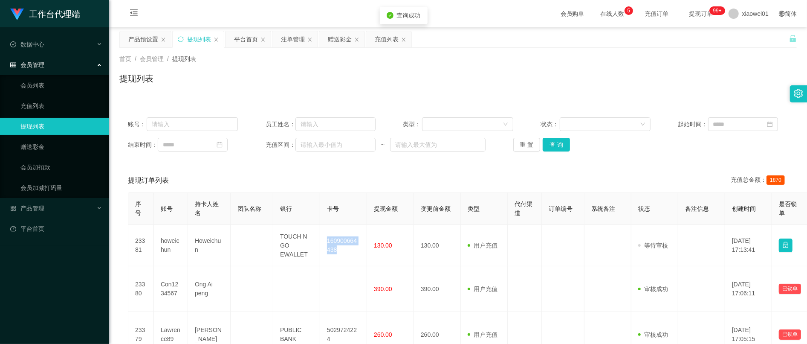
copy td "160900664438"
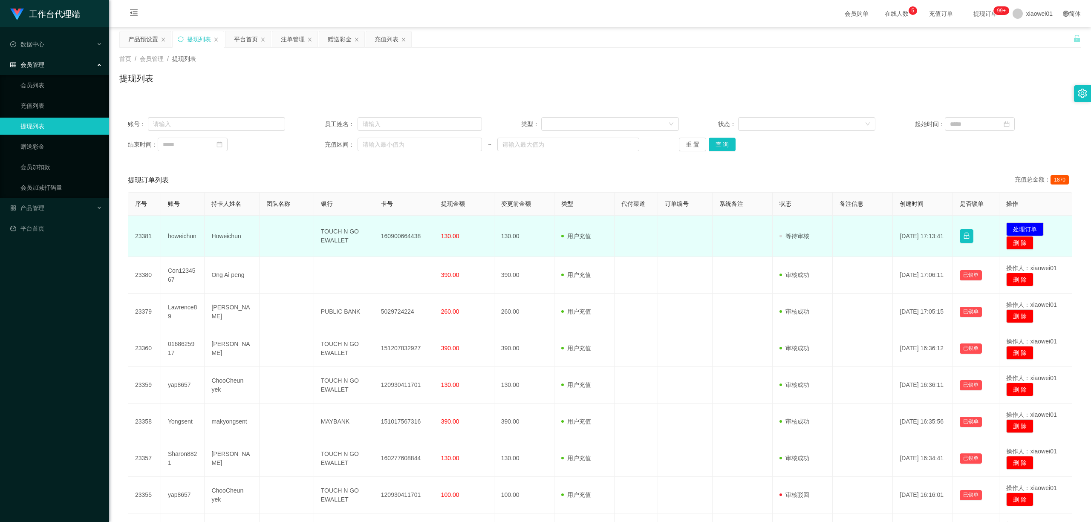
click at [807, 220] on td "发起代付 处理订单 删 除" at bounding box center [1036, 236] width 73 height 41
click at [807, 225] on button "处理订单" at bounding box center [1025, 230] width 38 height 14
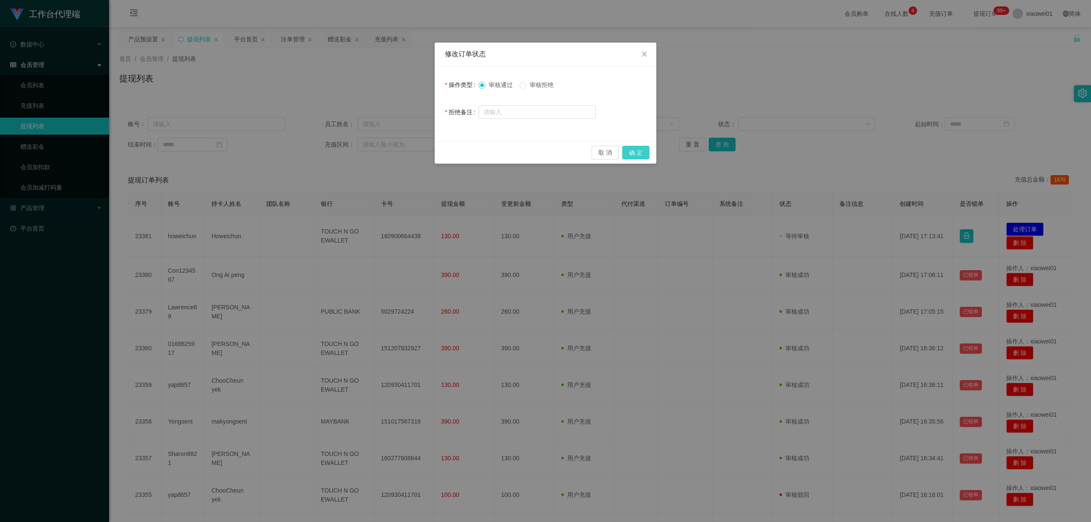
click at [642, 150] on button "确 定" at bounding box center [635, 153] width 27 height 14
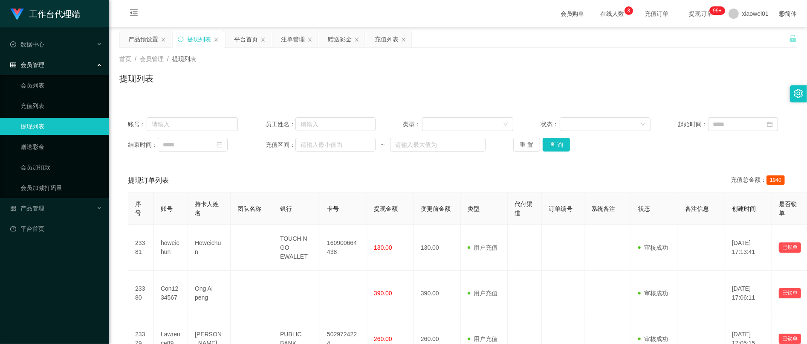
click at [560, 151] on div "结束时间： 充值区间： ~ 重 置 查 询" at bounding box center [458, 145] width 660 height 14
click at [552, 151] on button "查 询" at bounding box center [556, 145] width 27 height 14
click at [567, 151] on button "查 询" at bounding box center [556, 145] width 27 height 14
click at [447, 32] on div "产品预设置 提现列表 平台首页 注单管理 赠送彩金 充值列表" at bounding box center [454, 45] width 670 height 29
click at [183, 130] on input "text" at bounding box center [192, 124] width 91 height 14
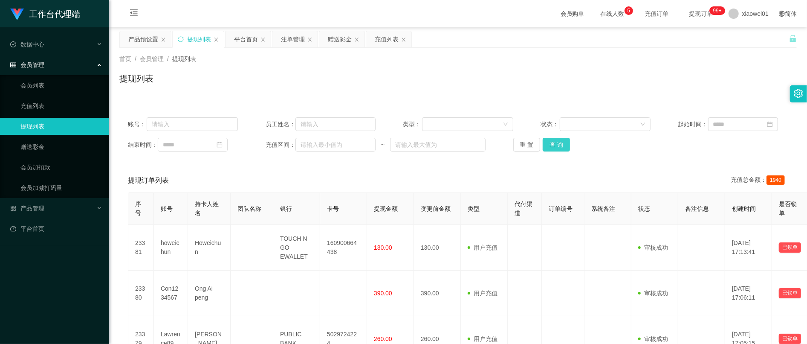
click at [560, 151] on button "查 询" at bounding box center [556, 145] width 27 height 14
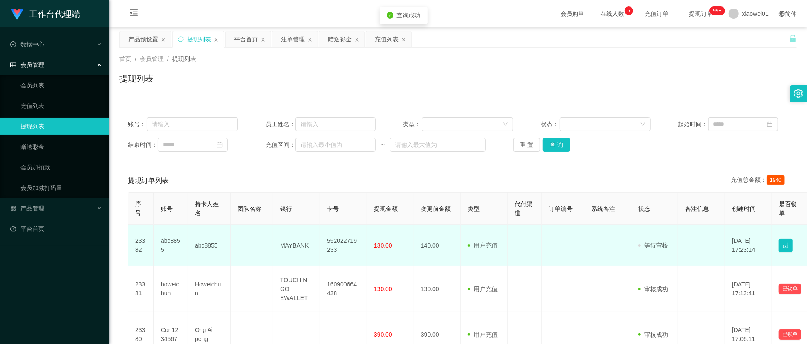
click at [352, 256] on td "552022719233" at bounding box center [343, 245] width 47 height 41
click at [348, 253] on td "552022719233" at bounding box center [343, 245] width 47 height 41
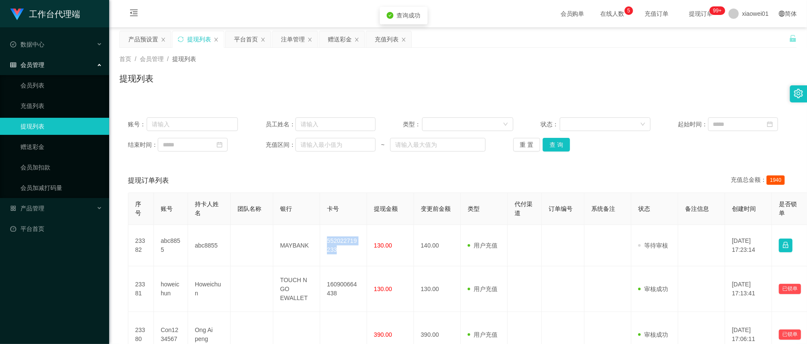
copy td "552022719233"
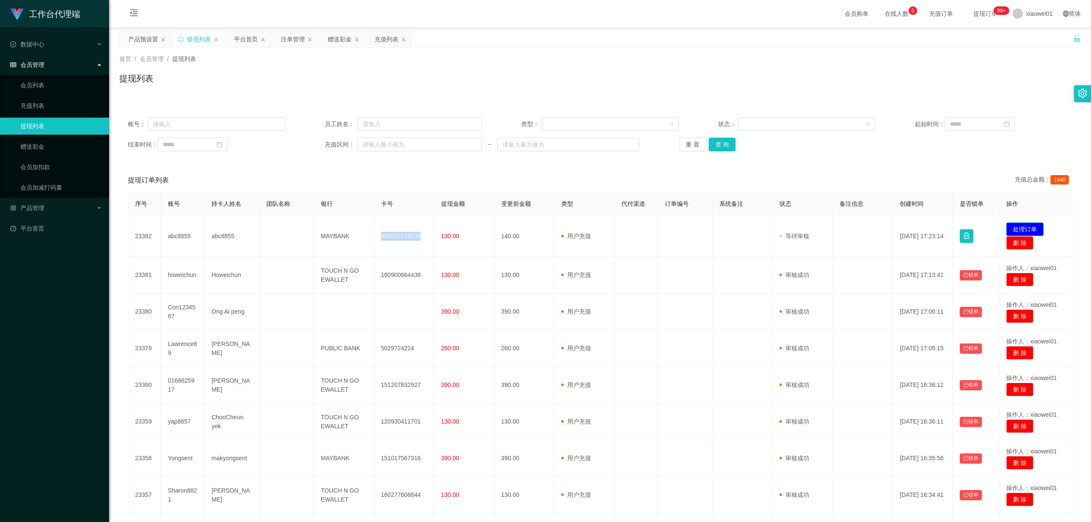
click at [807, 227] on button "处理订单" at bounding box center [1025, 230] width 38 height 14
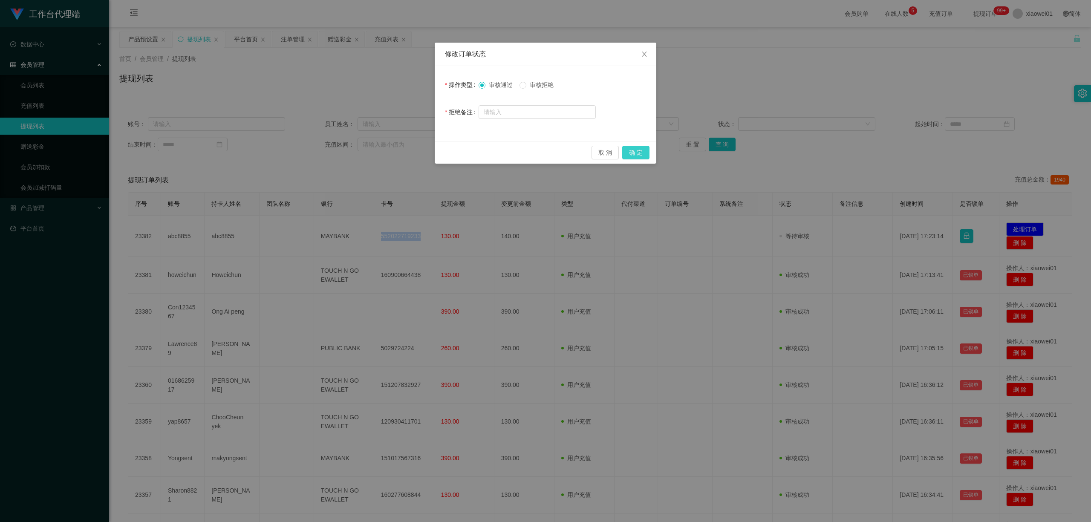
click at [645, 155] on button "确 定" at bounding box center [635, 153] width 27 height 14
